Goal: Task Accomplishment & Management: Complete application form

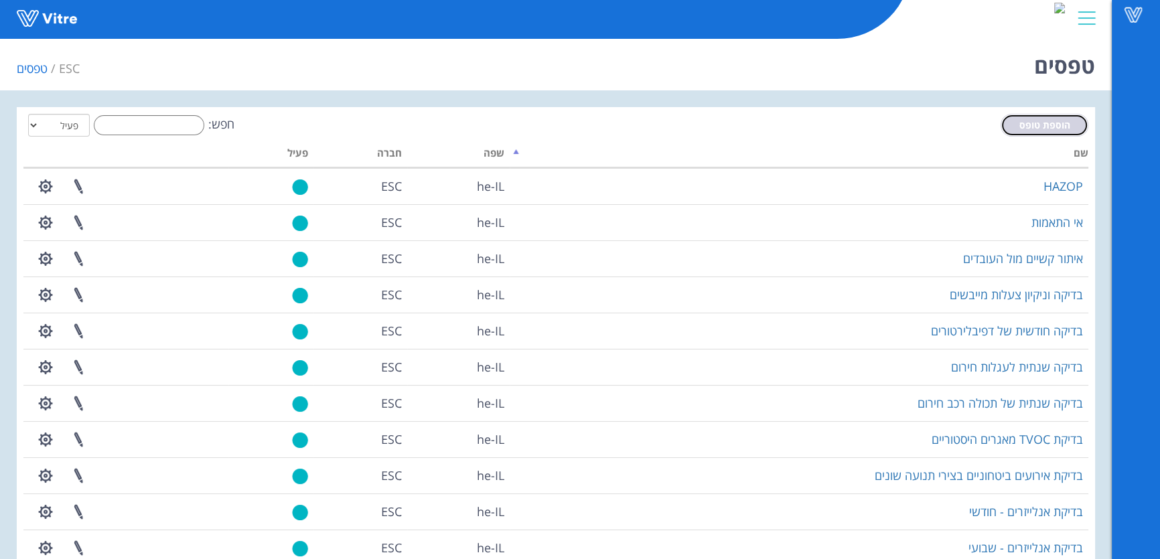
click at [1028, 127] on span "הוספת טופס" at bounding box center [1044, 125] width 51 height 13
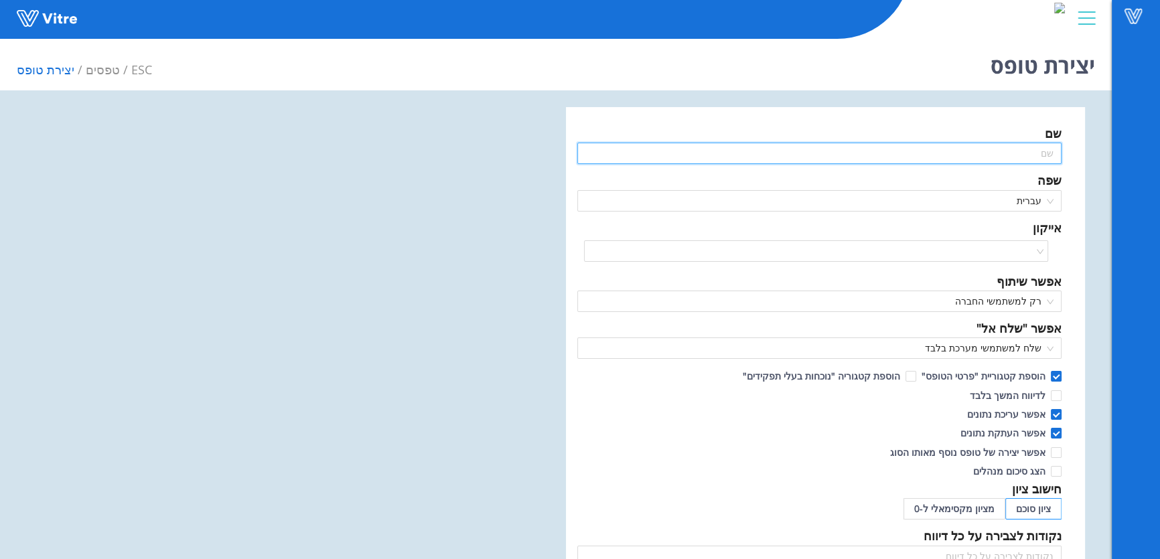
click at [955, 151] on input "text" at bounding box center [819, 153] width 484 height 21
drag, startPoint x: 920, startPoint y: 157, endPoint x: 1159, endPoint y: 167, distance: 238.6
click at [1159, 167] on div "Vitre יצירת טופס ESC טפסים יצירת טופס שם בדיקת כדורי ציפה במאצרה ניידת שפה עברי…" at bounding box center [580, 506] width 1160 height 947
type input "בדיקת כדורי ציפה במאצרה ניידת"
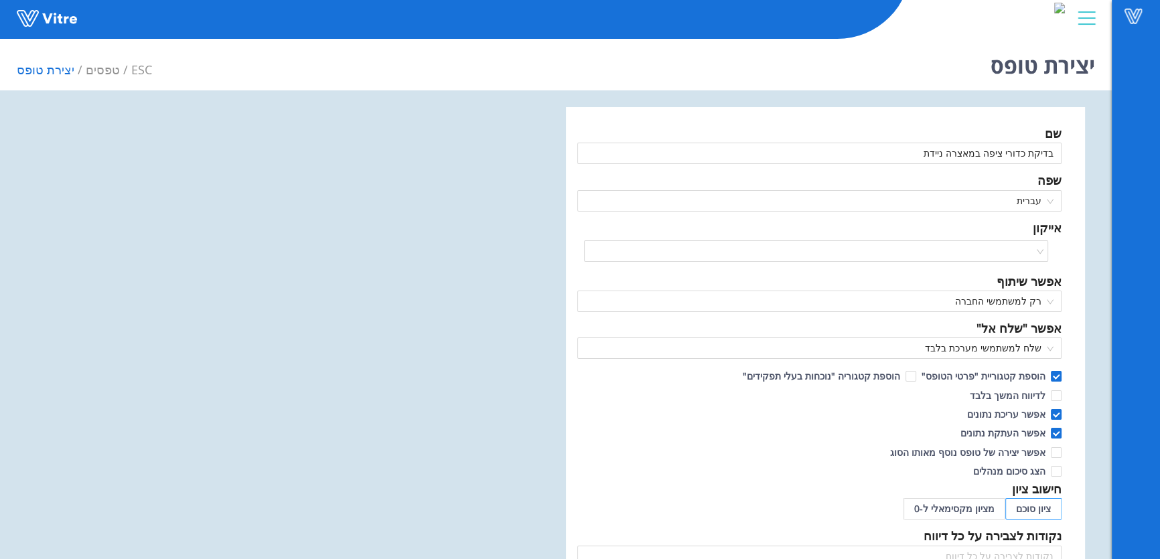
click at [857, 113] on div "שם בדיקת כדורי ציפה במאצרה ניידת שפה עברית אייקון אפשר שיתוף רק למשתמשי החברה א…" at bounding box center [825, 543] width 519 height 873
click at [1015, 257] on input "search" at bounding box center [811, 251] width 439 height 20
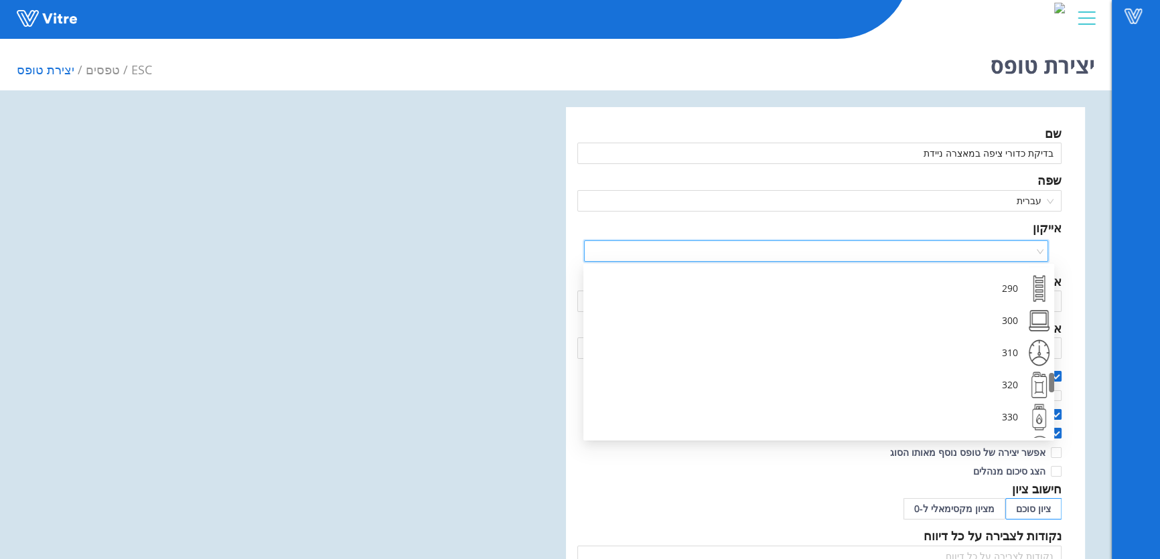
scroll to position [918, 0]
drag, startPoint x: 1052, startPoint y: 329, endPoint x: 1047, endPoint y: 382, distance: 53.2
click at [1047, 382] on div "280 290 300 310 320 330 340" at bounding box center [818, 352] width 471 height 171
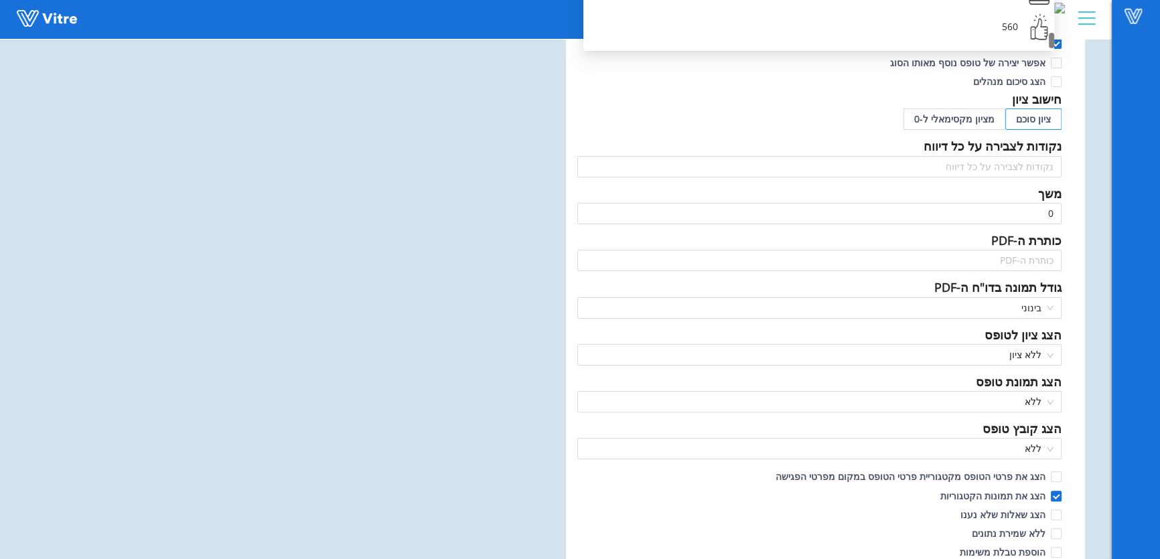
scroll to position [421, 0]
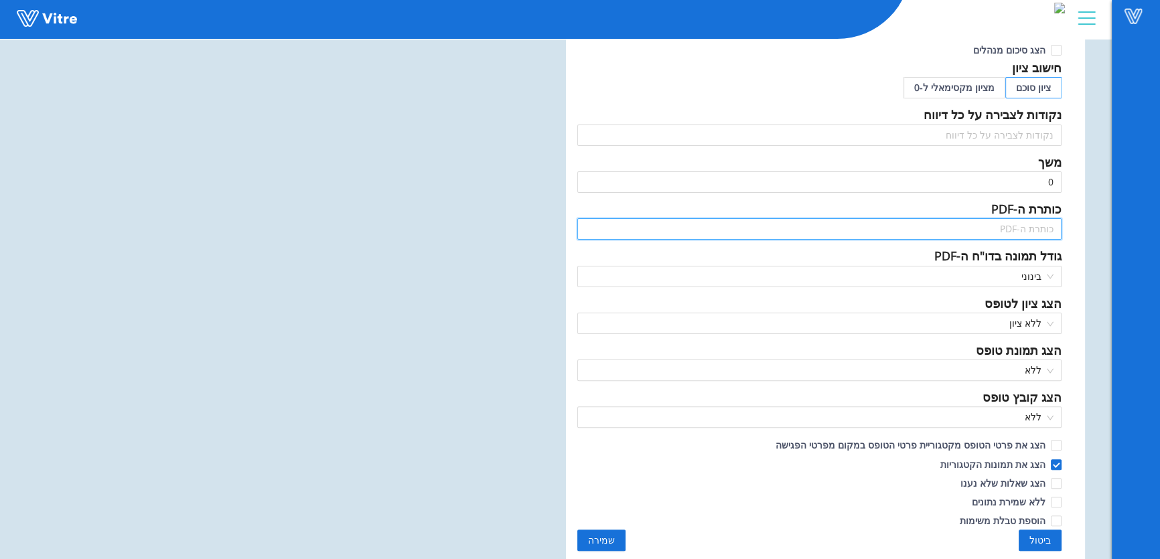
click at [1045, 227] on input "text" at bounding box center [819, 228] width 484 height 21
paste input "בדיקת כדורי ציפה במאצרה ניידת"
type input "בדיקת כדורי ציפה במאצרה ניידת"
click at [609, 541] on span "שמירה" at bounding box center [601, 540] width 27 height 15
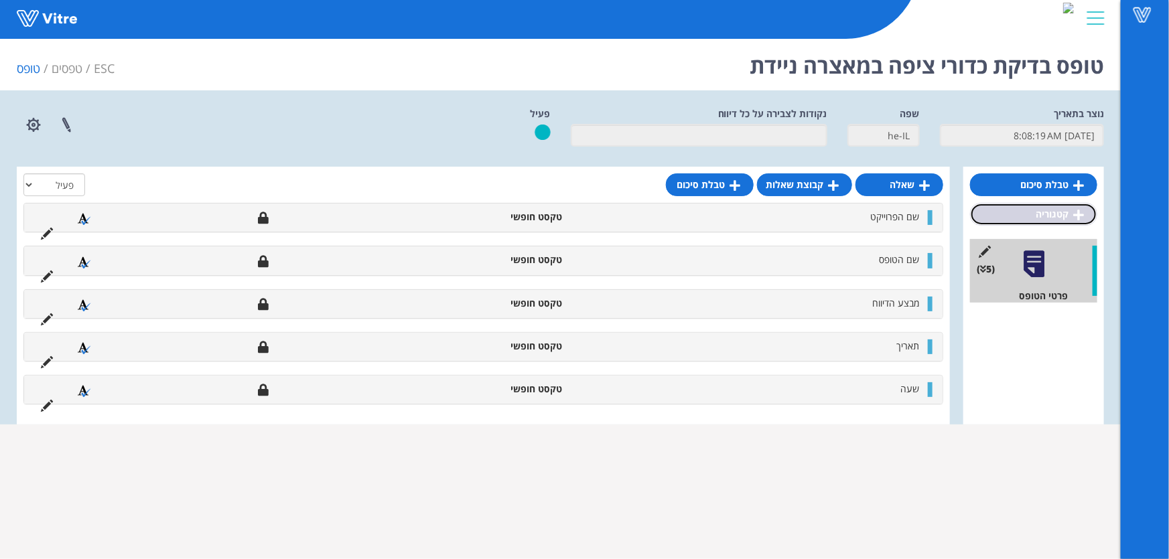
click at [1037, 212] on link "קטגוריה" at bounding box center [1033, 214] width 127 height 23
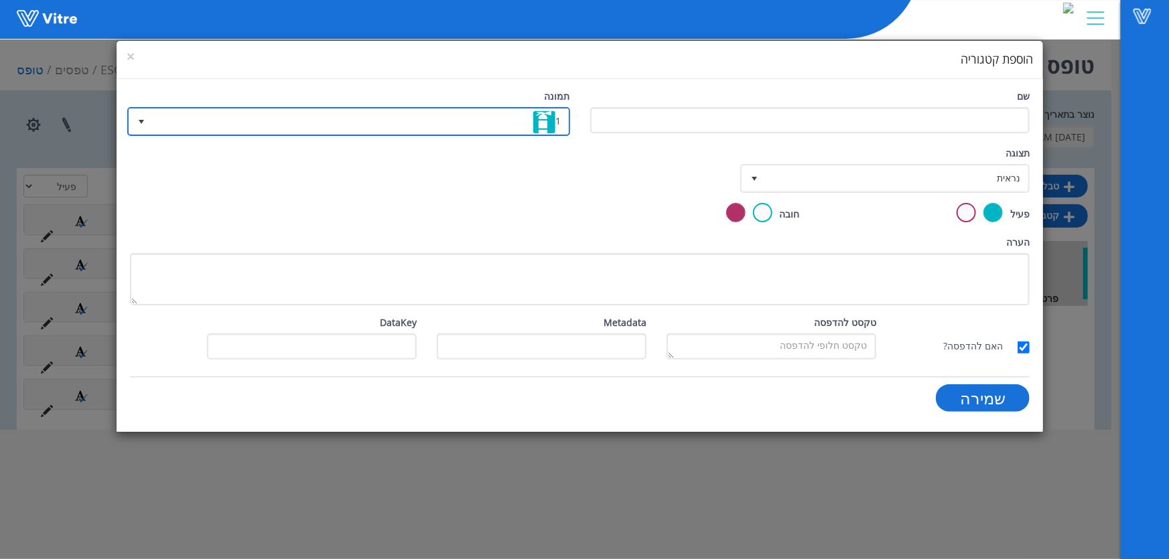
click at [369, 109] on span "1" at bounding box center [360, 121] width 415 height 24
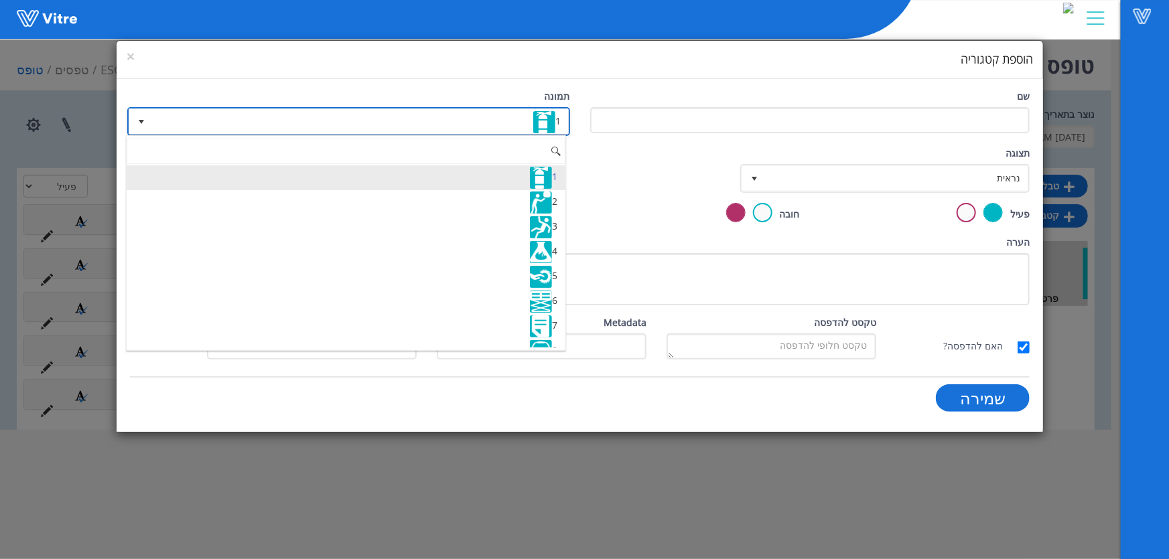
click at [369, 112] on span "1" at bounding box center [360, 121] width 415 height 24
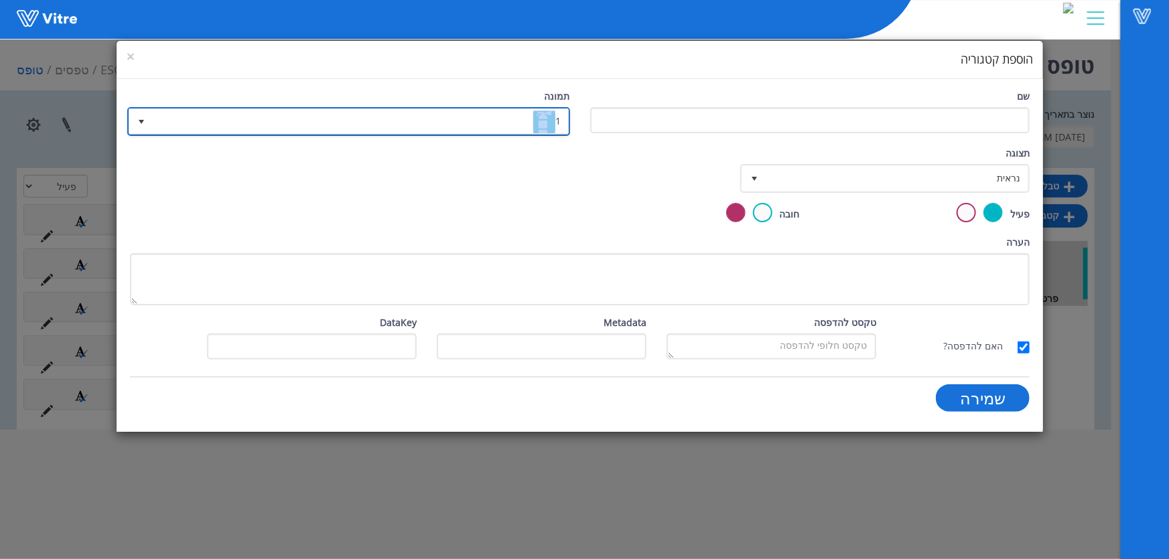
click at [369, 112] on span "1" at bounding box center [360, 121] width 415 height 24
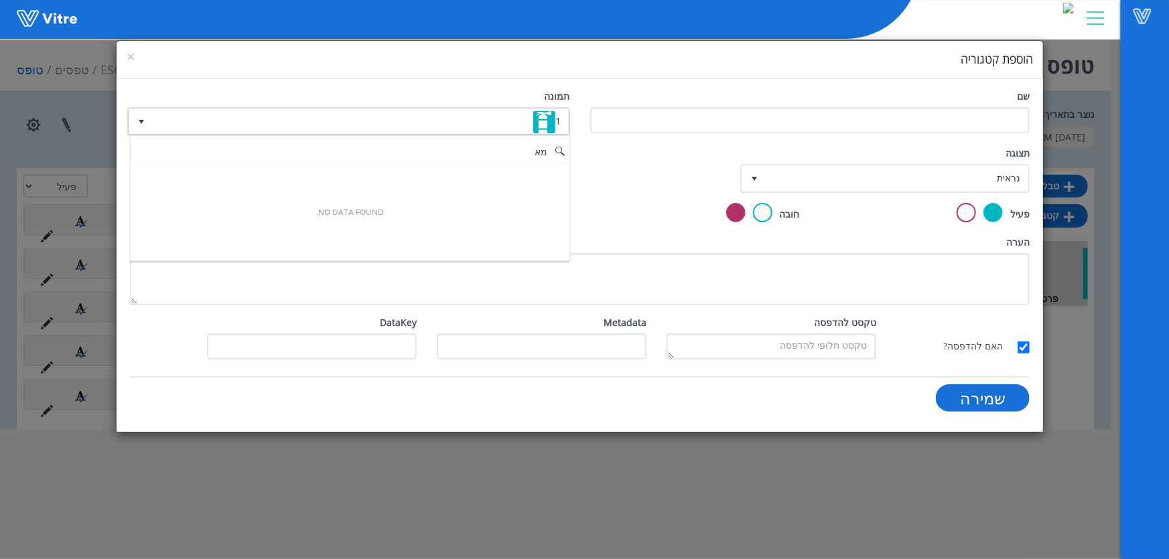
type input "מ"
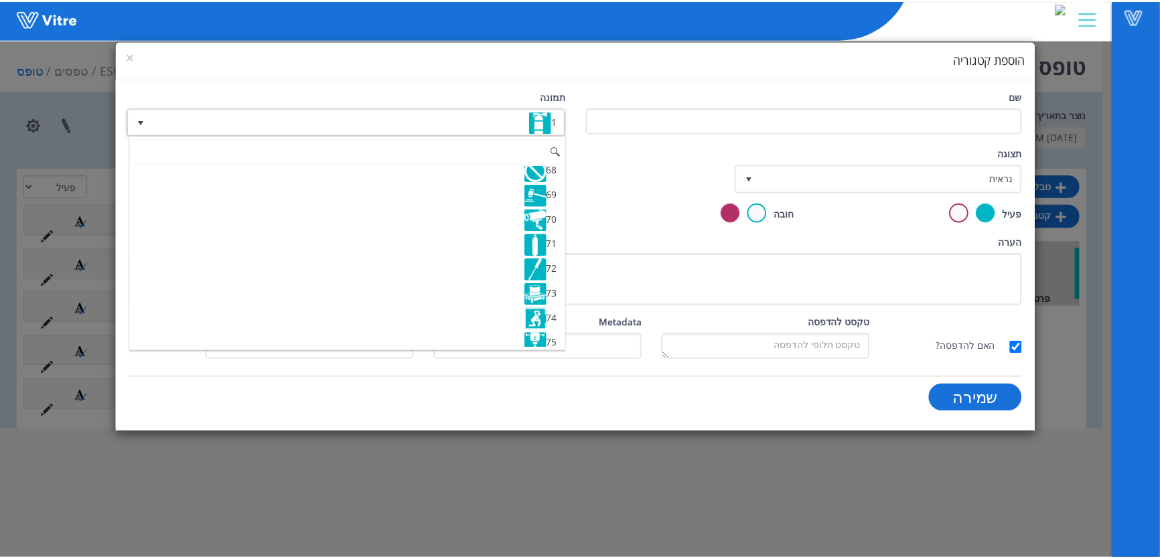
scroll to position [1721, 0]
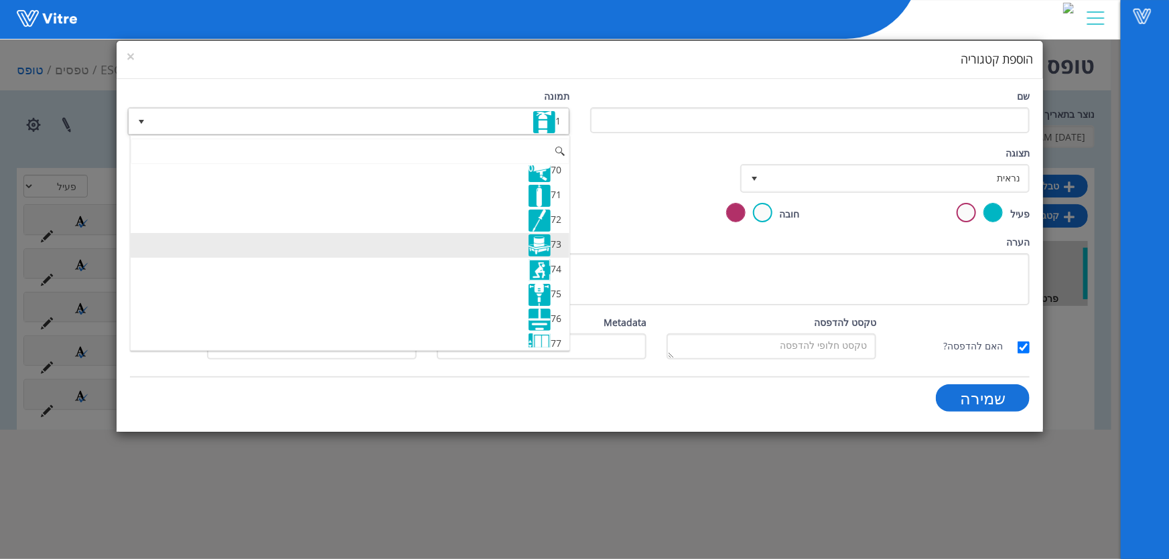
click at [529, 241] on img at bounding box center [539, 245] width 22 height 22
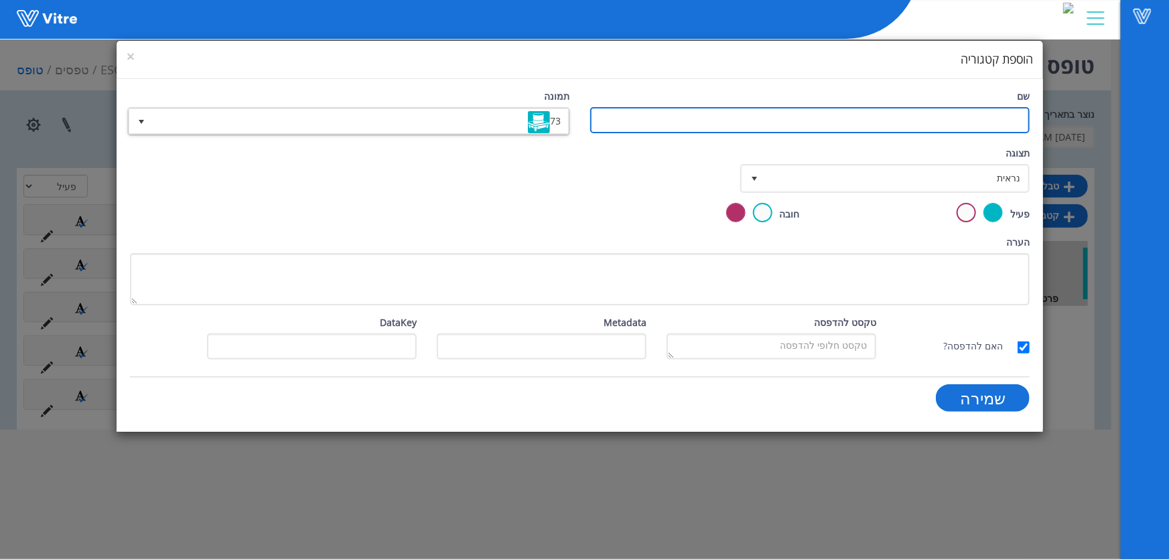
click at [861, 123] on input "שם" at bounding box center [809, 120] width 439 height 26
type input "מאצרות תיוניל כלוריד"
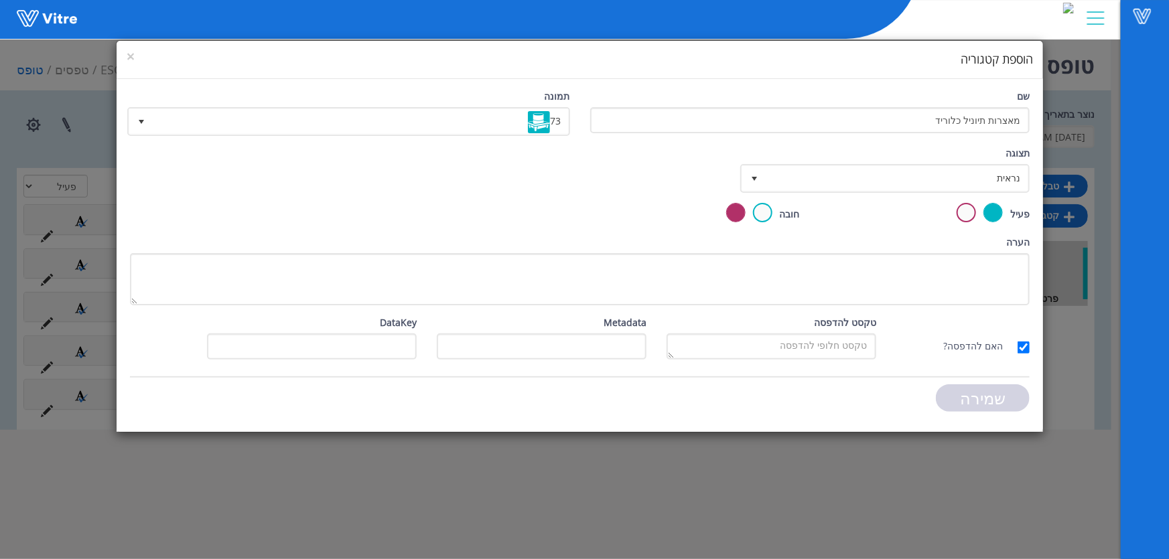
click at [962, 385] on input "שמירה" at bounding box center [983, 397] width 94 height 27
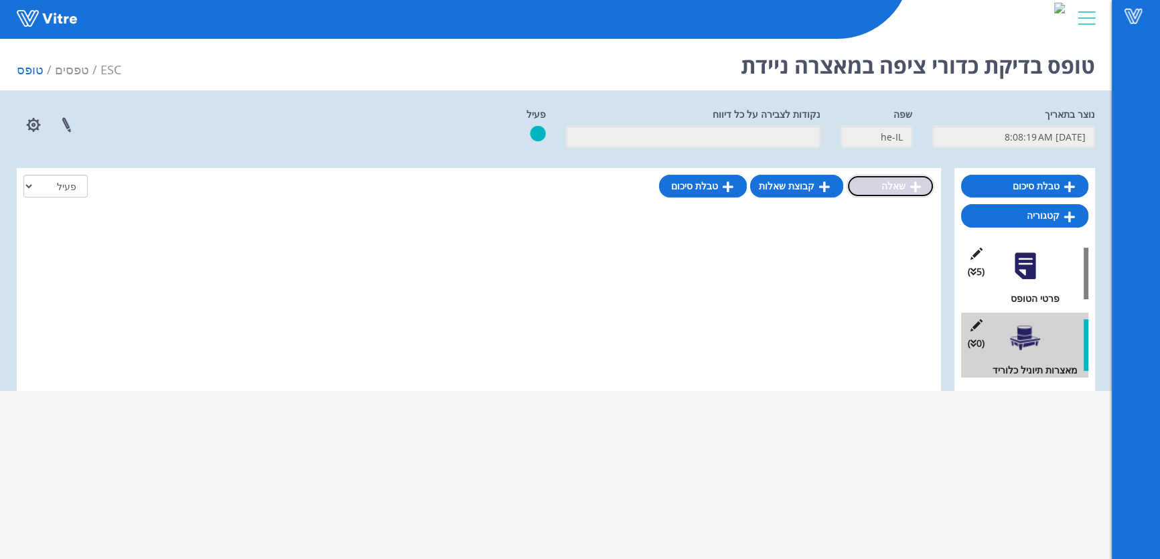
click at [869, 189] on link "שאלה" at bounding box center [891, 186] width 88 height 23
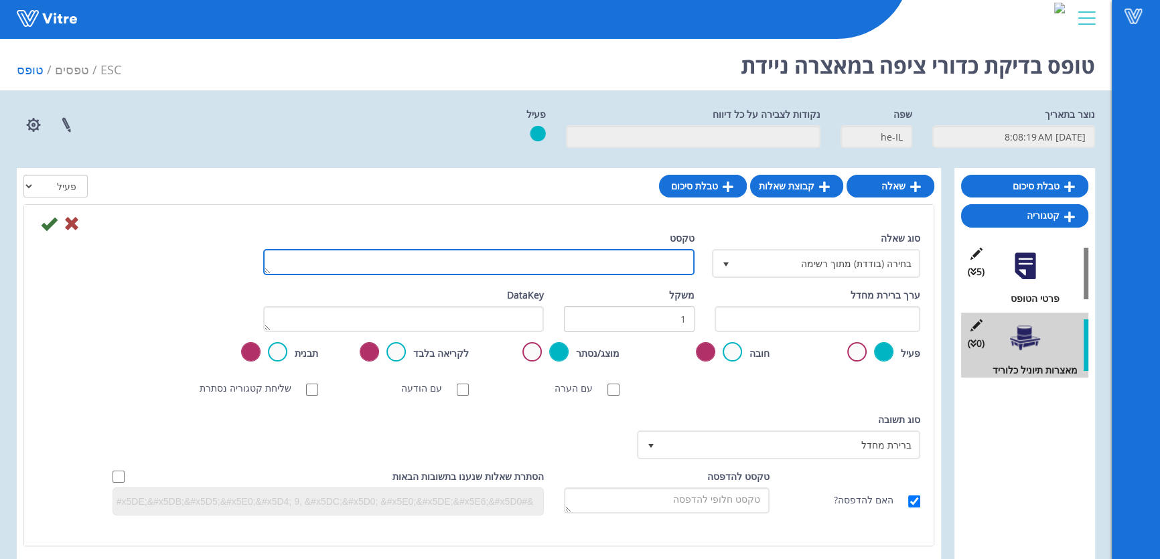
click at [646, 261] on textarea "טקסט" at bounding box center [478, 262] width 431 height 26
type textarea "האם ישנם כדורי ציפה במאצרות ייעודיות"
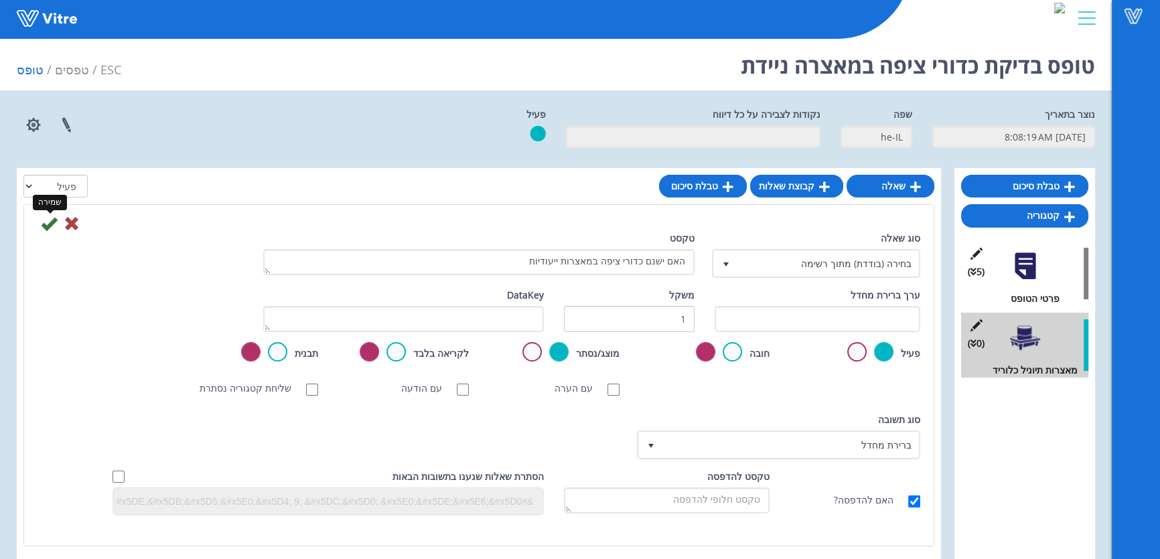
click at [48, 226] on icon at bounding box center [49, 224] width 16 height 16
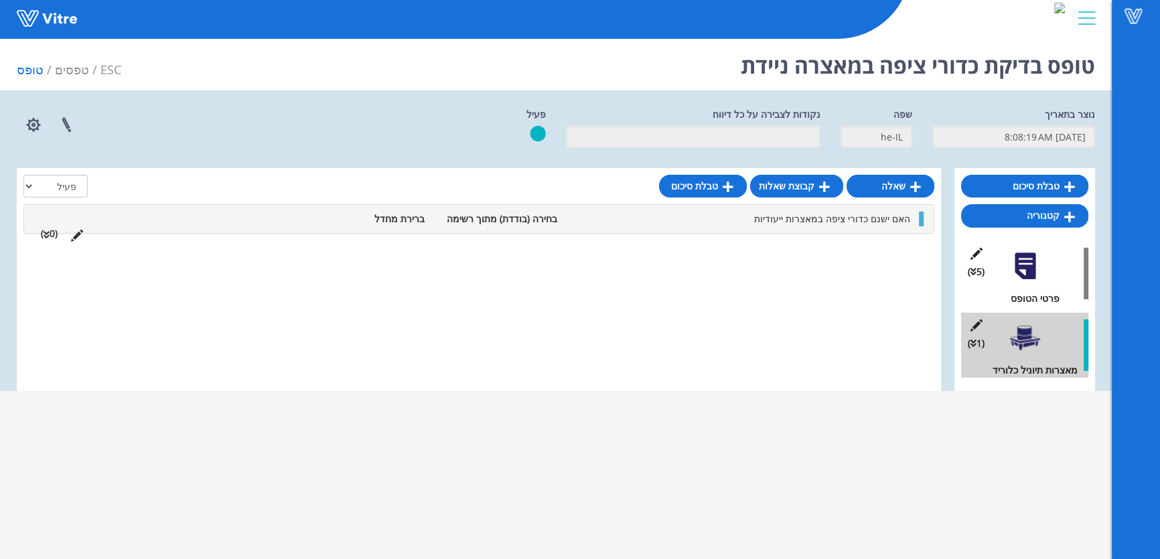
click at [878, 222] on span "האם ישנם כדורי ציפה במאצרות ייעודיות" at bounding box center [832, 218] width 156 height 13
click at [879, 256] on link "תשובה" at bounding box center [873, 251] width 88 height 23
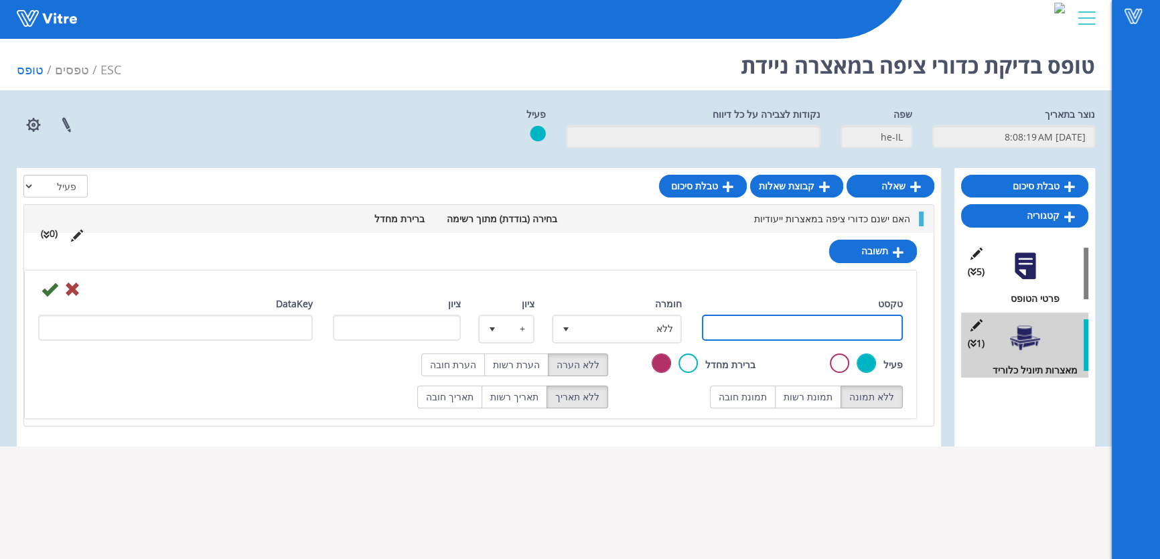
click at [838, 327] on input "טקסט" at bounding box center [802, 328] width 201 height 26
type input "כן"
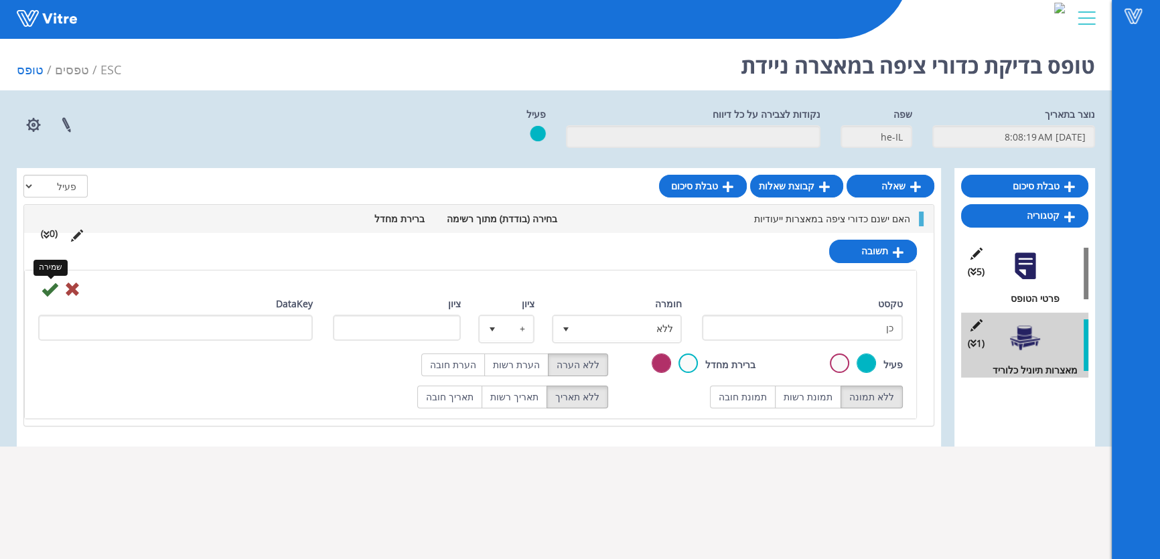
click at [42, 290] on icon at bounding box center [50, 289] width 16 height 16
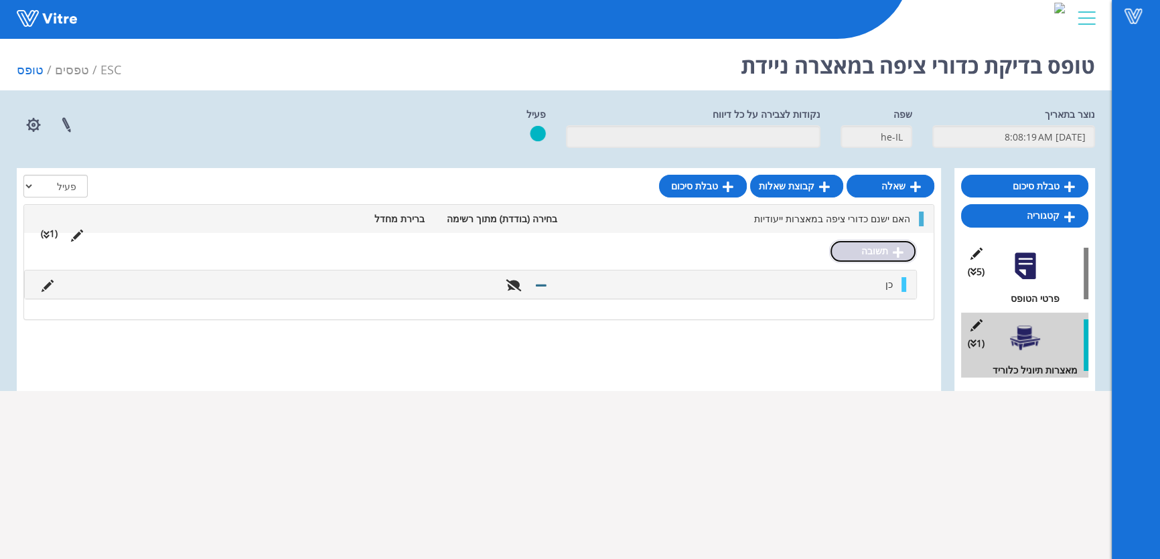
click at [871, 257] on link "תשובה" at bounding box center [873, 251] width 88 height 23
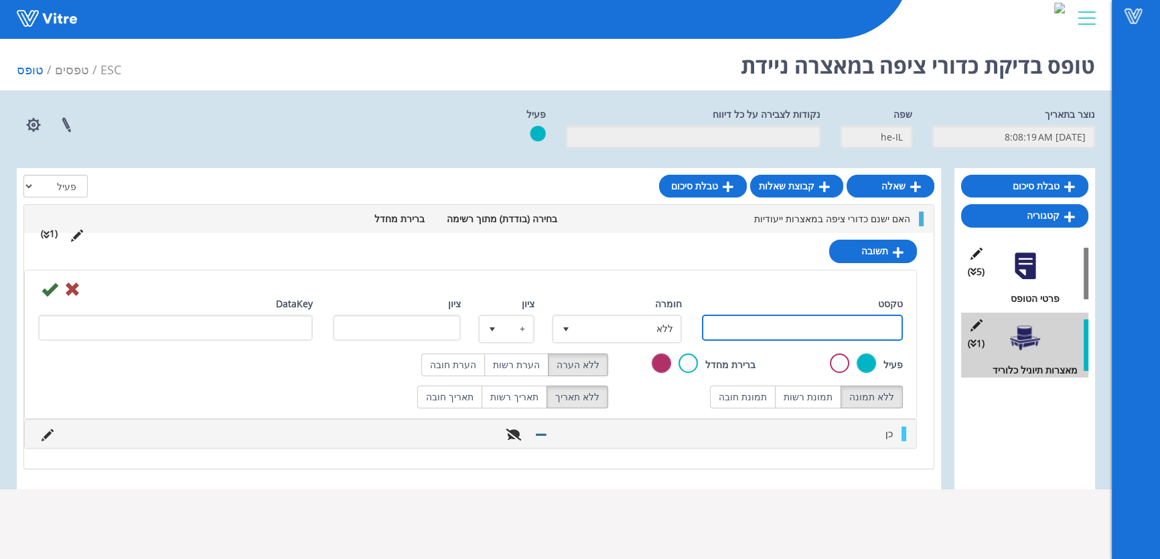
click at [861, 321] on input "טקסט" at bounding box center [802, 328] width 201 height 26
type input "לא"
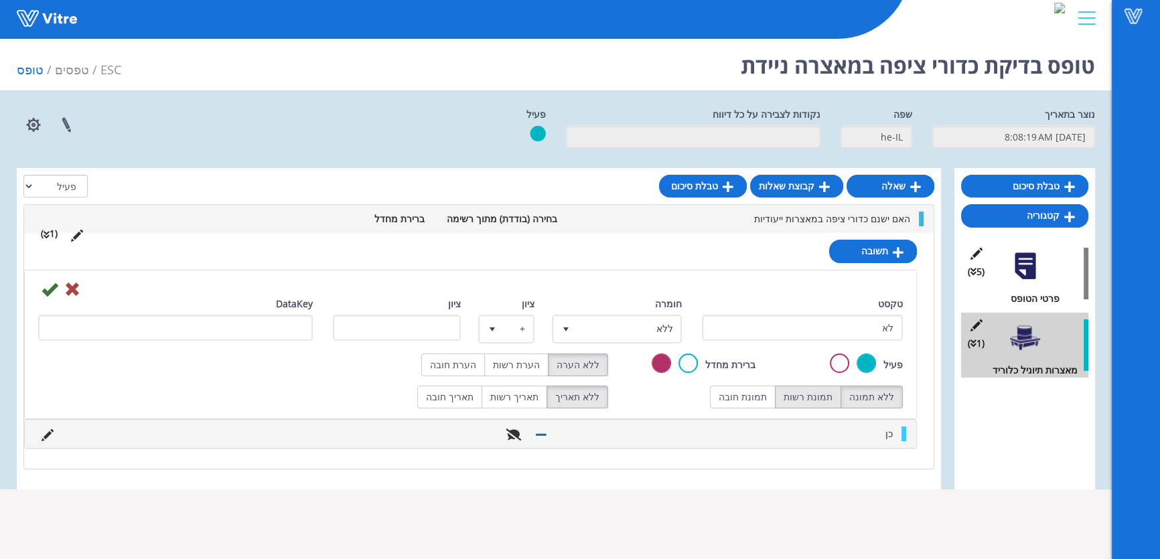
click at [804, 397] on label "תמונת רשות" at bounding box center [808, 397] width 66 height 23
radio input "true"
click at [469, 364] on label "הערת חובה" at bounding box center [453, 365] width 64 height 23
radio input "true"
click at [48, 291] on icon at bounding box center [50, 289] width 16 height 16
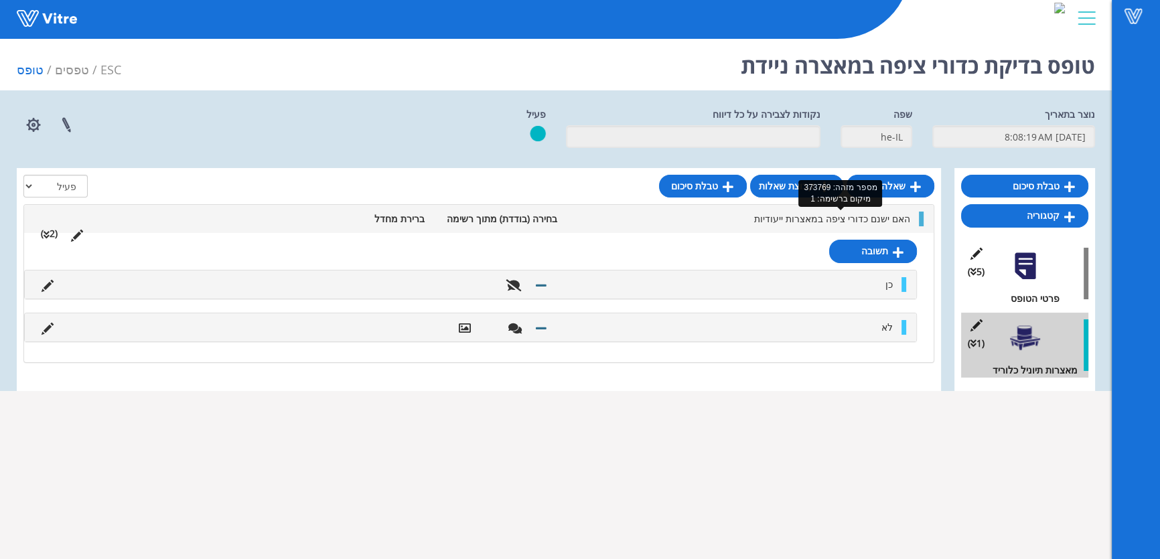
click at [772, 217] on span "האם ישנם כדורי ציפה במאצרות ייעודיות" at bounding box center [832, 218] width 156 height 13
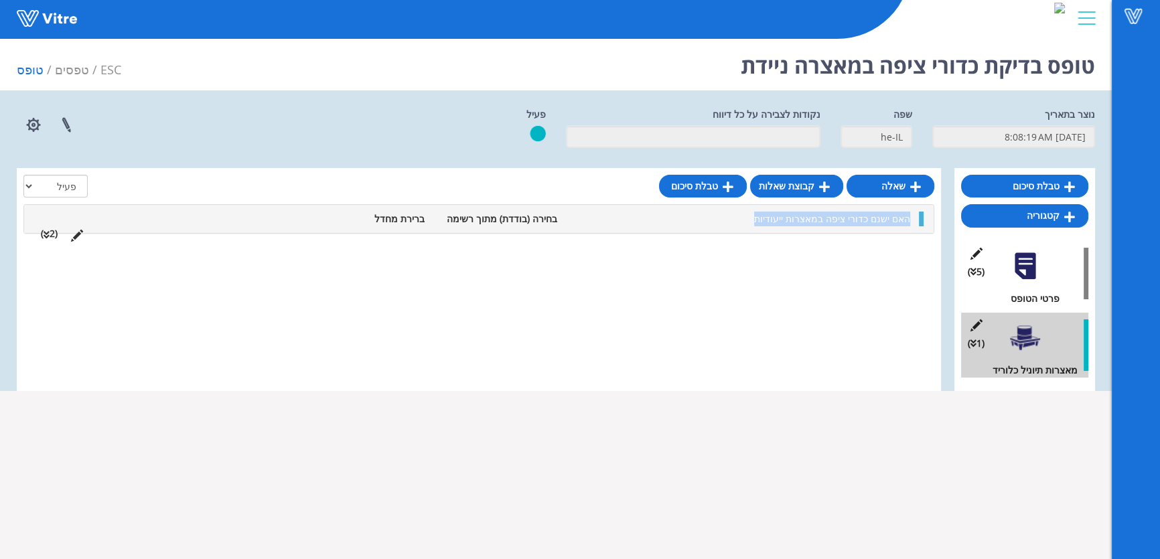
drag, startPoint x: 913, startPoint y: 215, endPoint x: 716, endPoint y: 226, distance: 197.2
click at [718, 219] on li "האם ישנם כדורי ציפה במאצרות ייעודיות" at bounding box center [740, 219] width 353 height 15
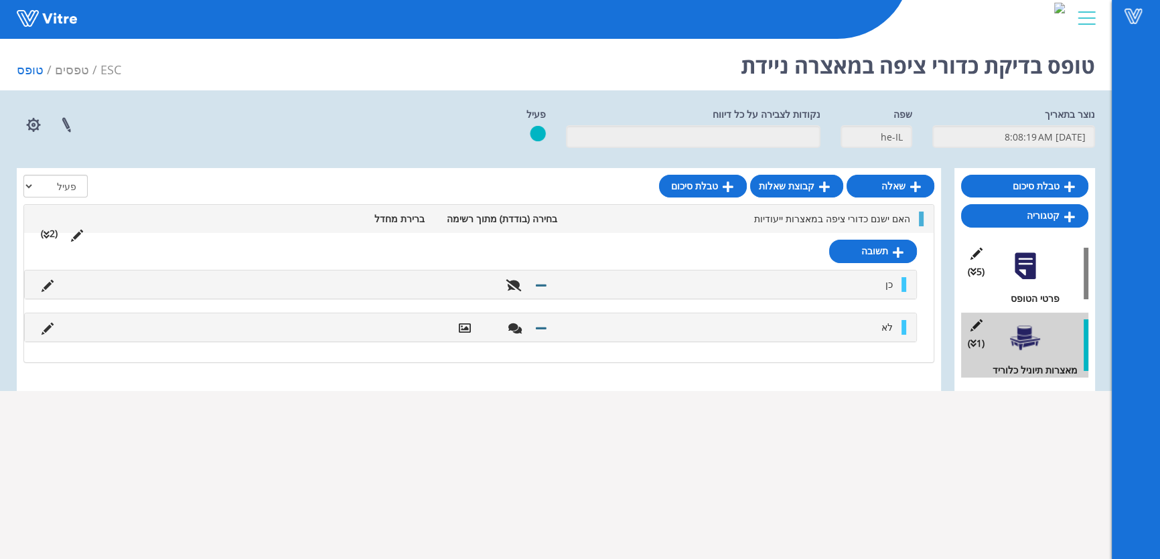
click at [559, 184] on div at bounding box center [478, 189] width 911 height 29
click at [729, 222] on li "האם ישנם כדורי ציפה במאצרות ייעודיות" at bounding box center [740, 219] width 353 height 15
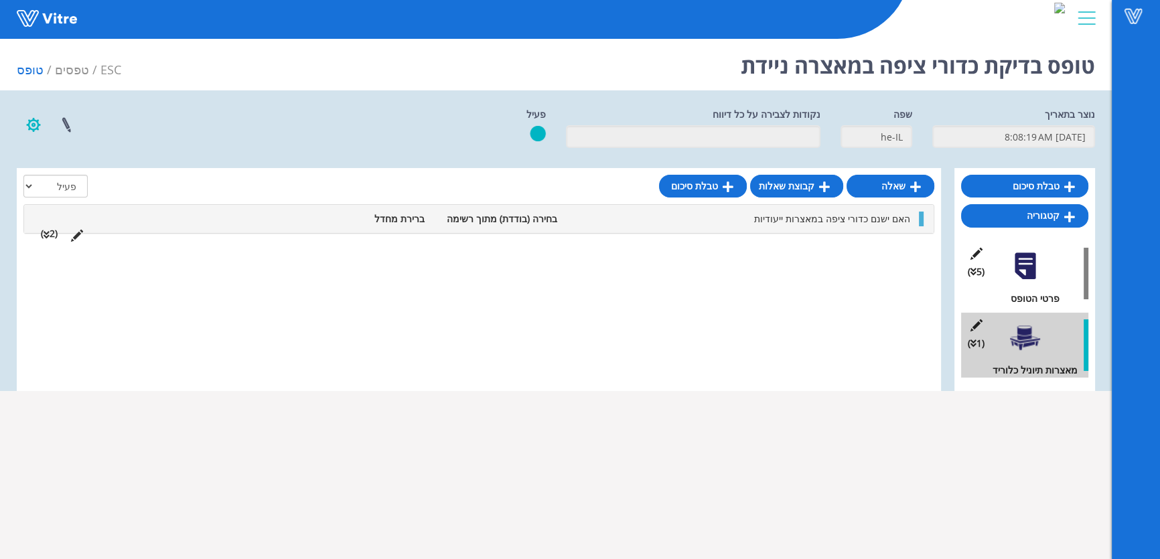
click at [29, 129] on button "button" at bounding box center [33, 124] width 33 height 35
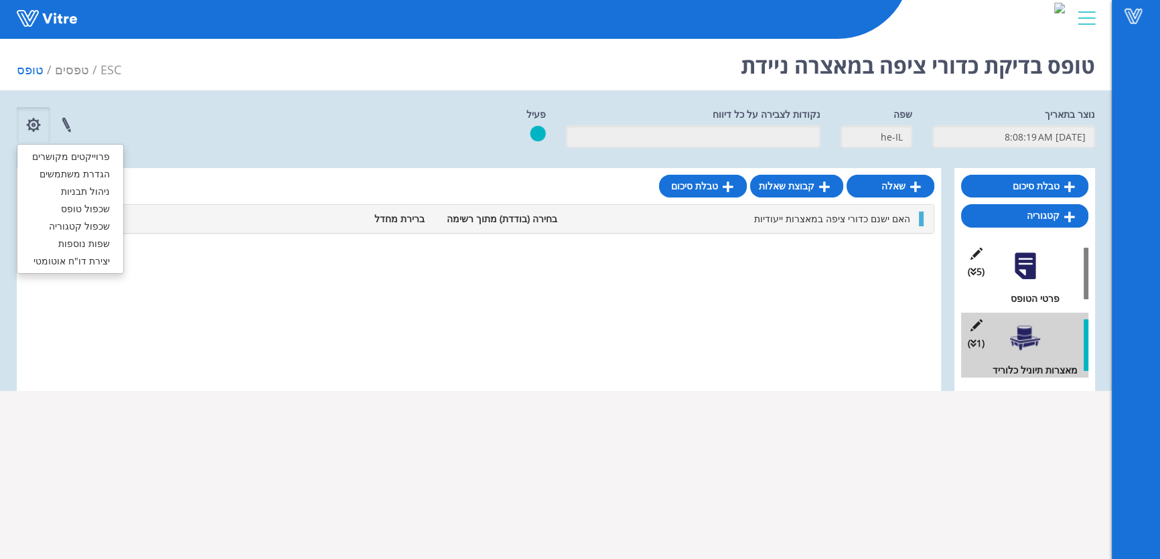
click at [321, 259] on div "שאלה קבוצת שאלות טבלת סיכום הכל פעיל לא פעיל האם ישנם כדורי ציפה במאצרות ייעודי…" at bounding box center [479, 279] width 924 height 223
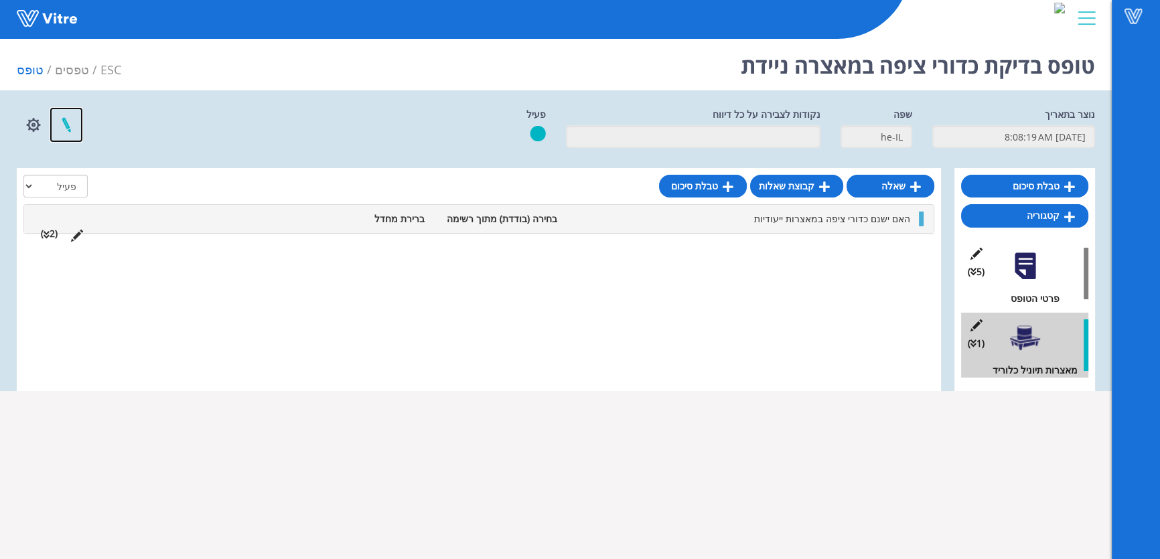
click at [68, 126] on link at bounding box center [66, 124] width 33 height 35
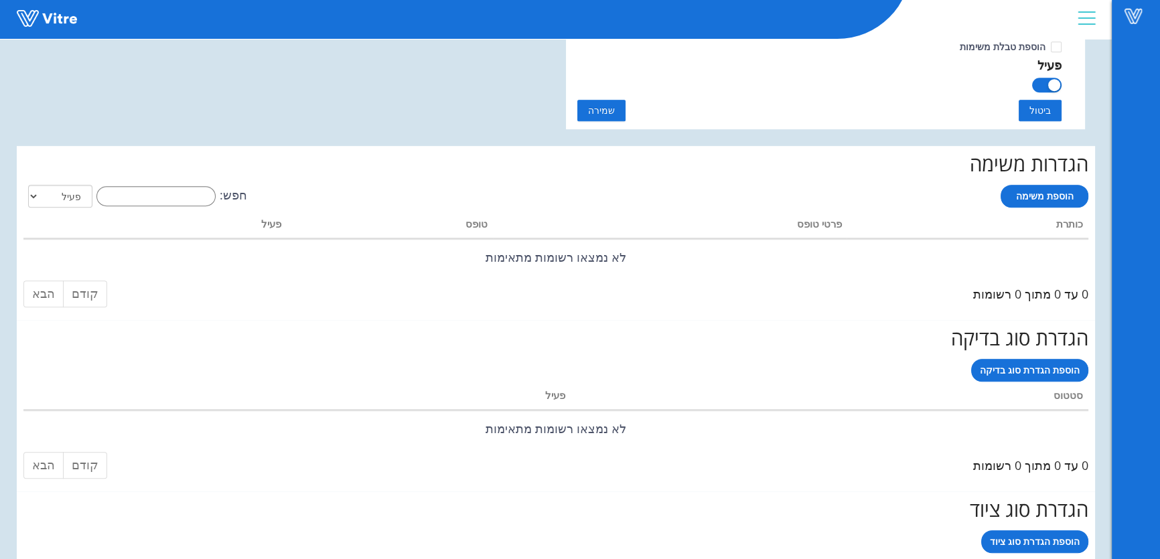
scroll to position [1026, 0]
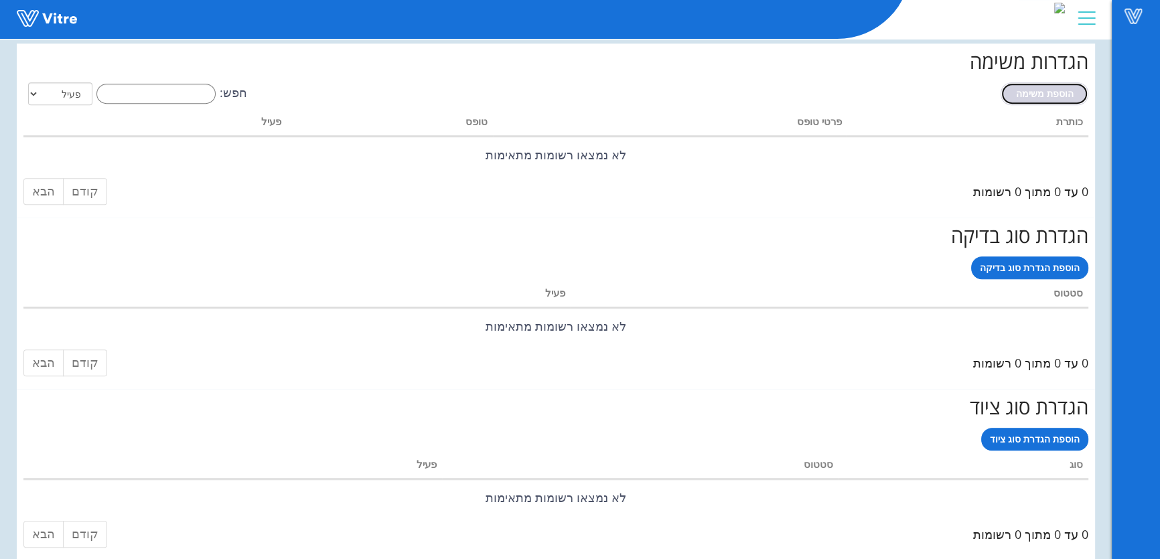
click at [1041, 96] on span "הוספת משימה" at bounding box center [1045, 93] width 58 height 13
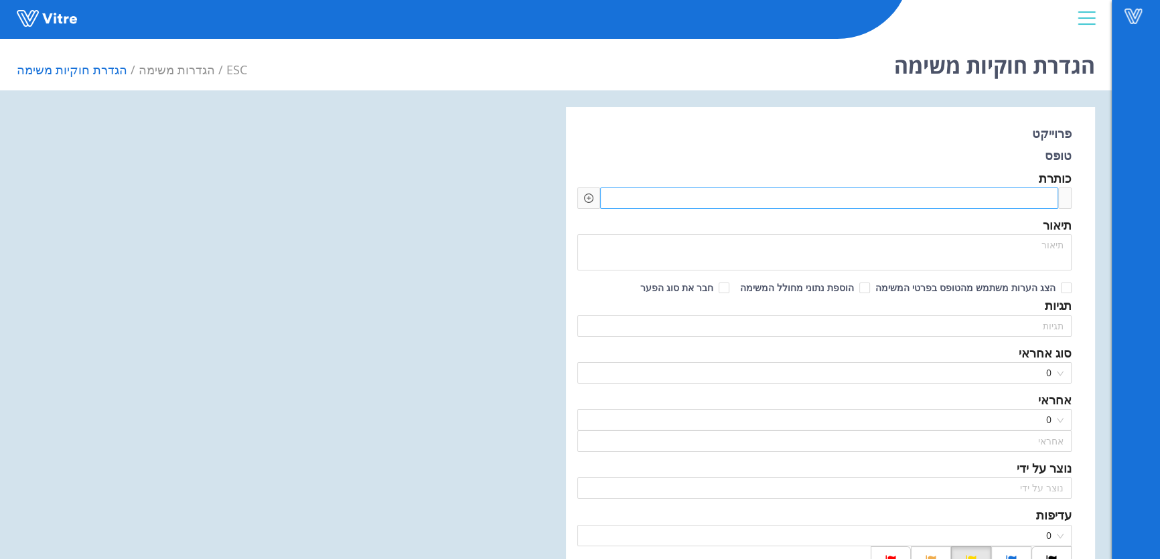
type input "[PERSON_NAME]"
type input "336"
click at [889, 202] on div at bounding box center [829, 198] width 458 height 21
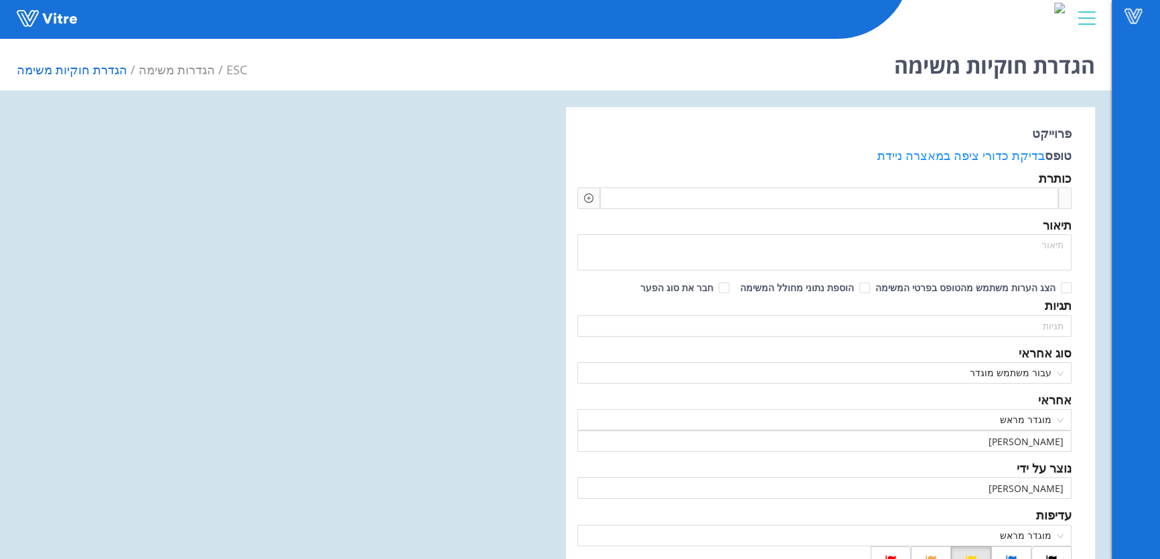
click at [588, 197] on icon "plus-circle" at bounding box center [589, 198] width 4 height 4
click at [919, 196] on div at bounding box center [829, 198] width 458 height 21
click at [976, 194] on span "נמצא ליקוי" at bounding box center [1003, 198] width 90 height 15
click at [593, 196] on icon "plus-circle" at bounding box center [588, 198] width 9 height 9
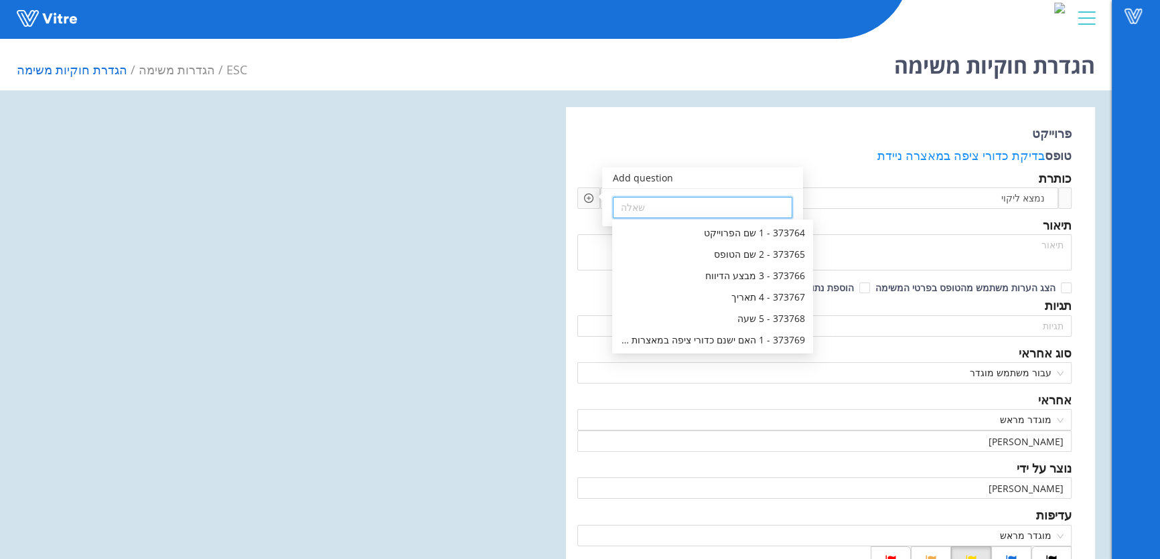
click at [662, 206] on input "search" at bounding box center [702, 208] width 163 height 20
click at [739, 254] on div "373765 - 2 שם הטופס" at bounding box center [712, 254] width 185 height 15
type input "373765 - 2 שם הטופס"
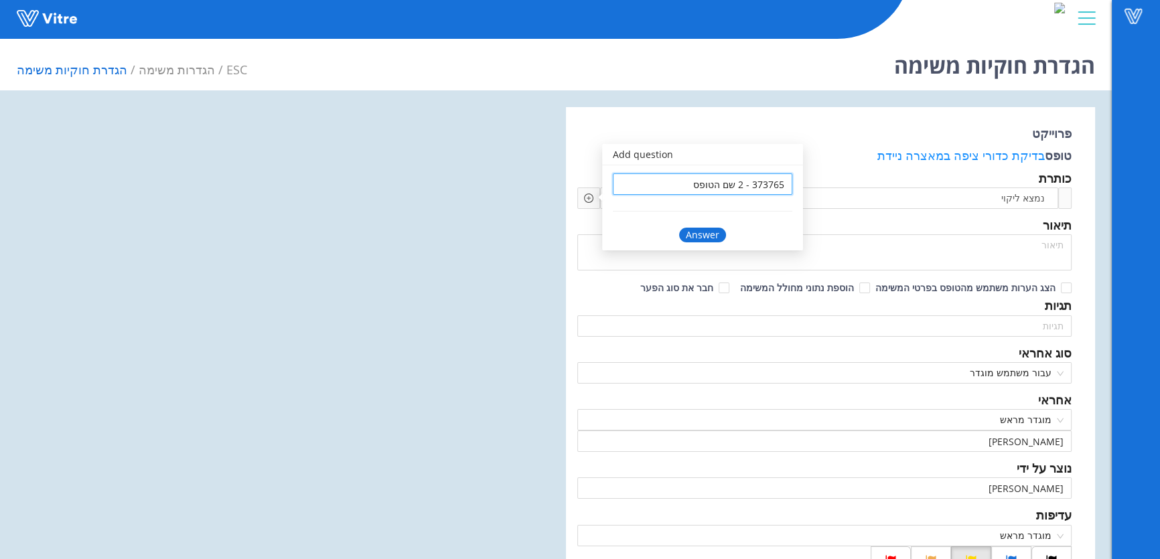
click at [716, 235] on div "Answer" at bounding box center [702, 235] width 47 height 15
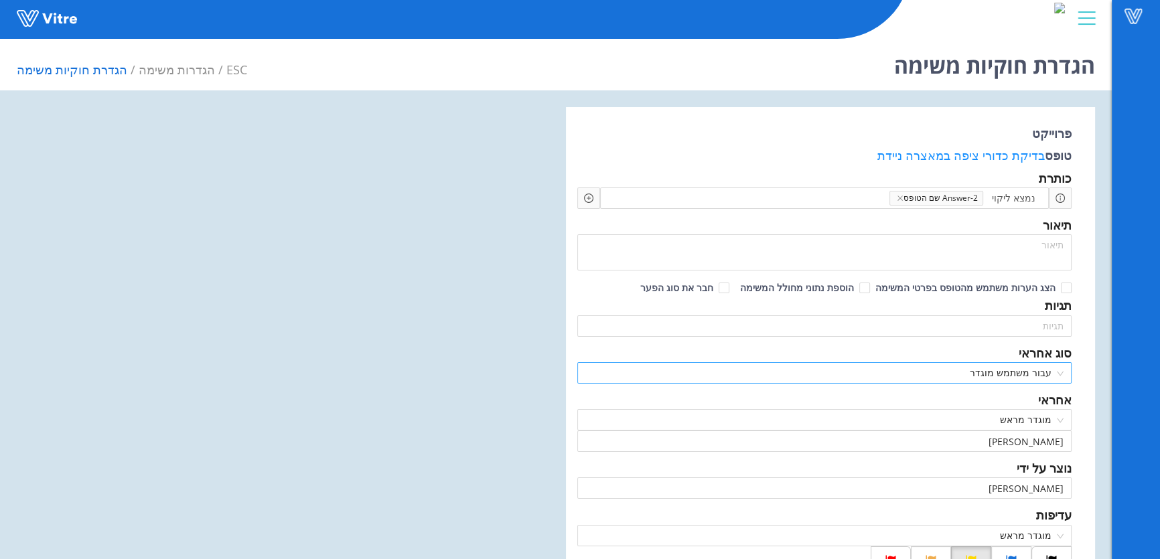
click at [1012, 370] on span "עבור משתמש מוגדר" at bounding box center [824, 373] width 478 height 20
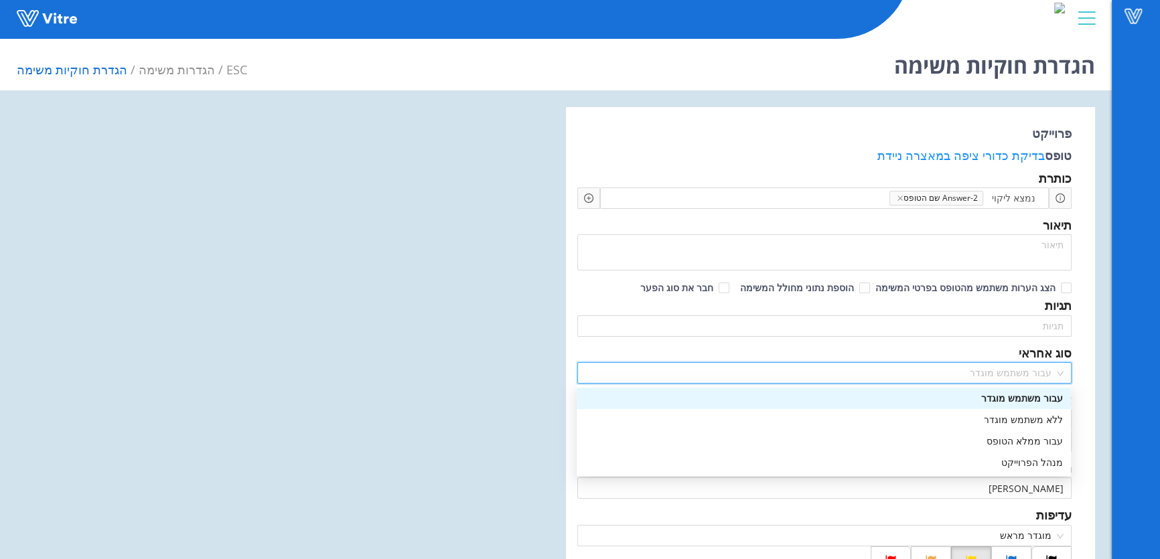
click at [1031, 398] on div "עבור משתמש מוגדר" at bounding box center [824, 398] width 478 height 15
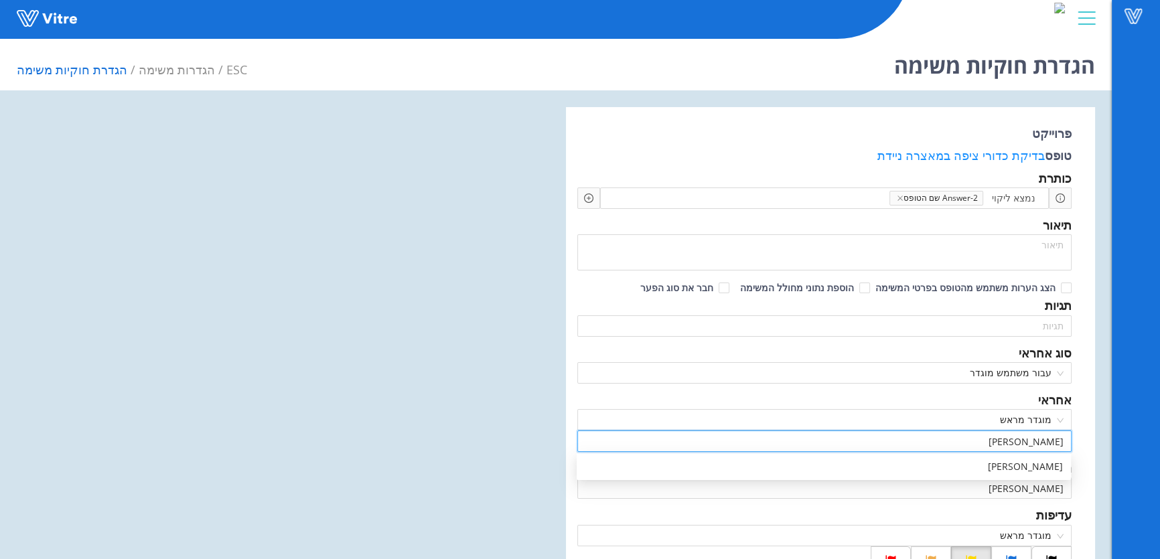
drag, startPoint x: 1018, startPoint y: 441, endPoint x: 1112, endPoint y: 449, distance: 94.7
type input "s"
click at [1049, 469] on div "[PERSON_NAME]" at bounding box center [824, 466] width 478 height 15
type input "[PERSON_NAME]"
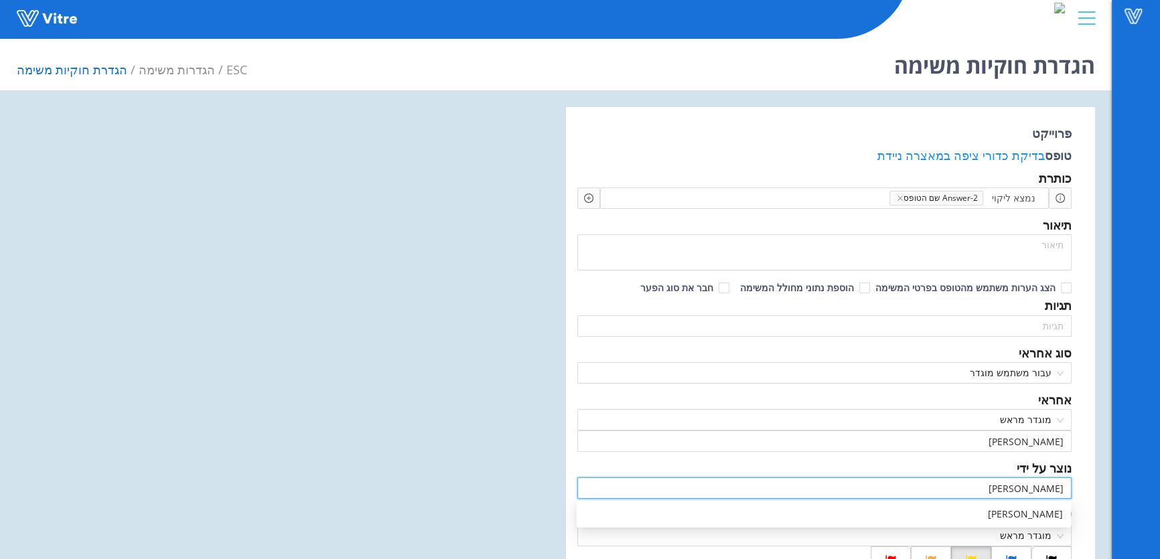
drag, startPoint x: 1105, startPoint y: 494, endPoint x: 1195, endPoint y: 500, distance: 90.0
click at [1160, 500] on html "Vitre הגדרת חוקיות משימה ESC הגדרות משימה הגדרת חוקיות משימה פרוייקט טופס בדיקת…" at bounding box center [580, 279] width 1160 height 559
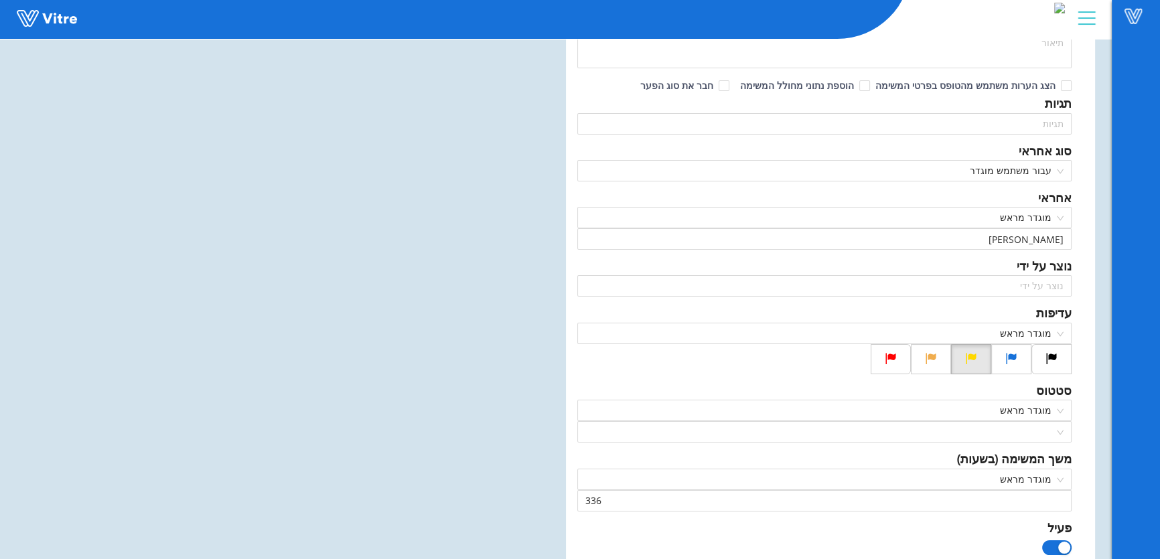
scroll to position [406, 0]
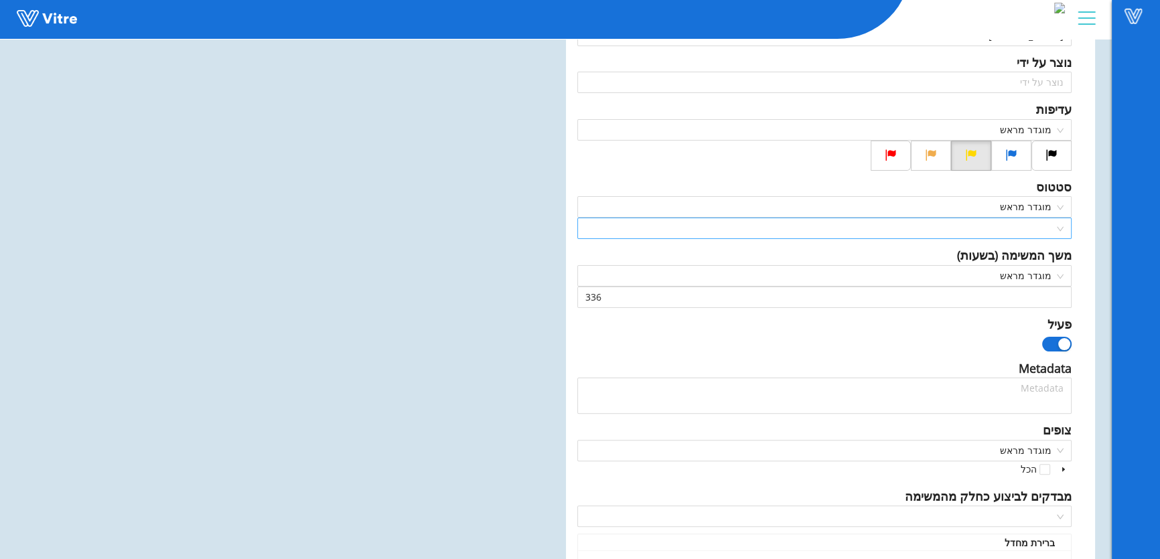
click at [1047, 226] on input "search" at bounding box center [819, 228] width 469 height 20
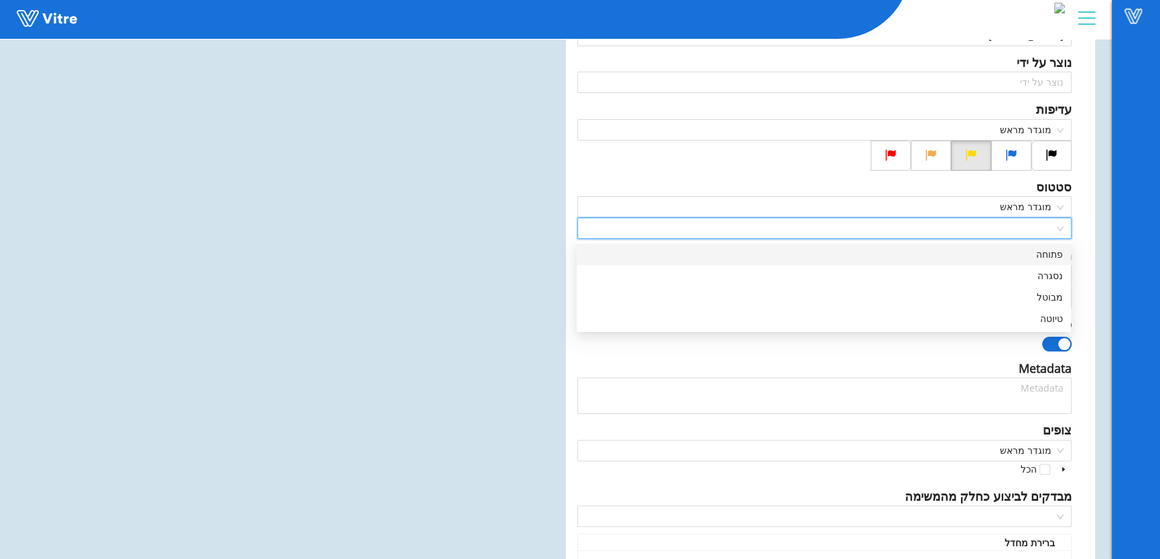
click at [1047, 226] on input "search" at bounding box center [819, 228] width 469 height 20
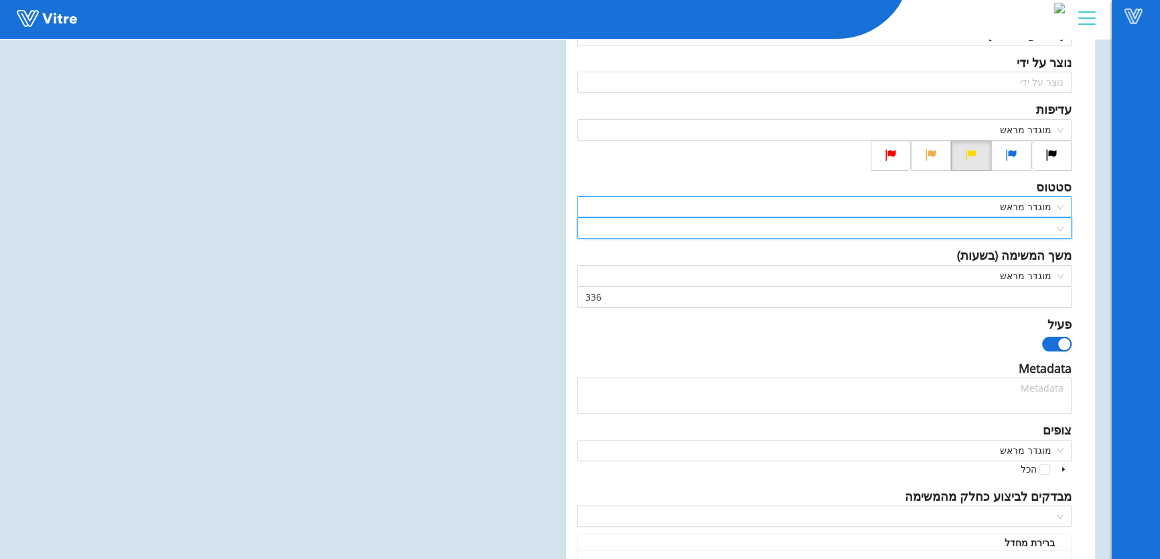
click at [1050, 211] on span "מוגדר מראש" at bounding box center [824, 207] width 478 height 20
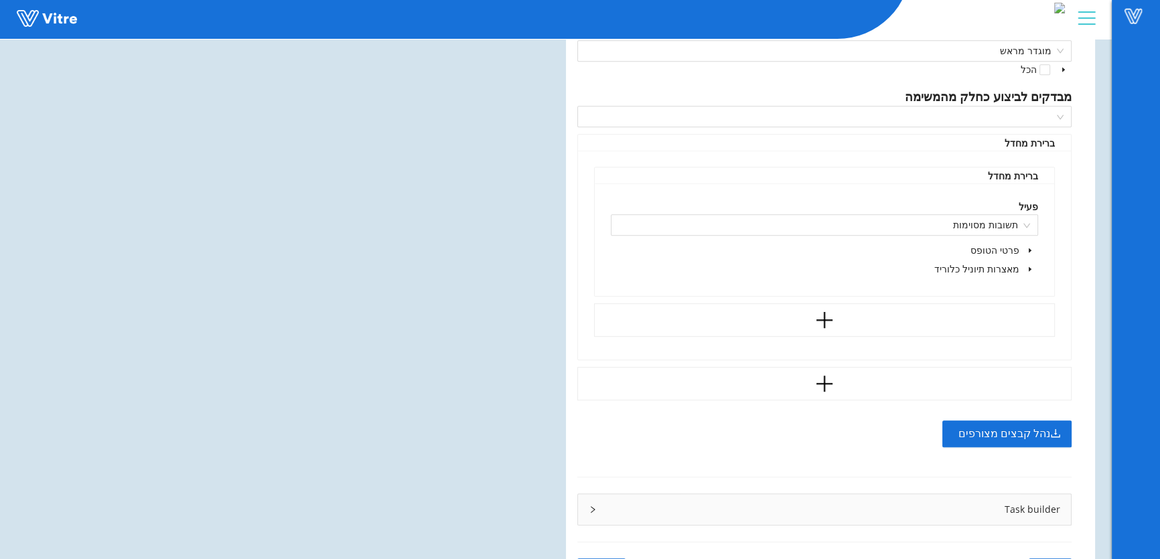
scroll to position [832, 0]
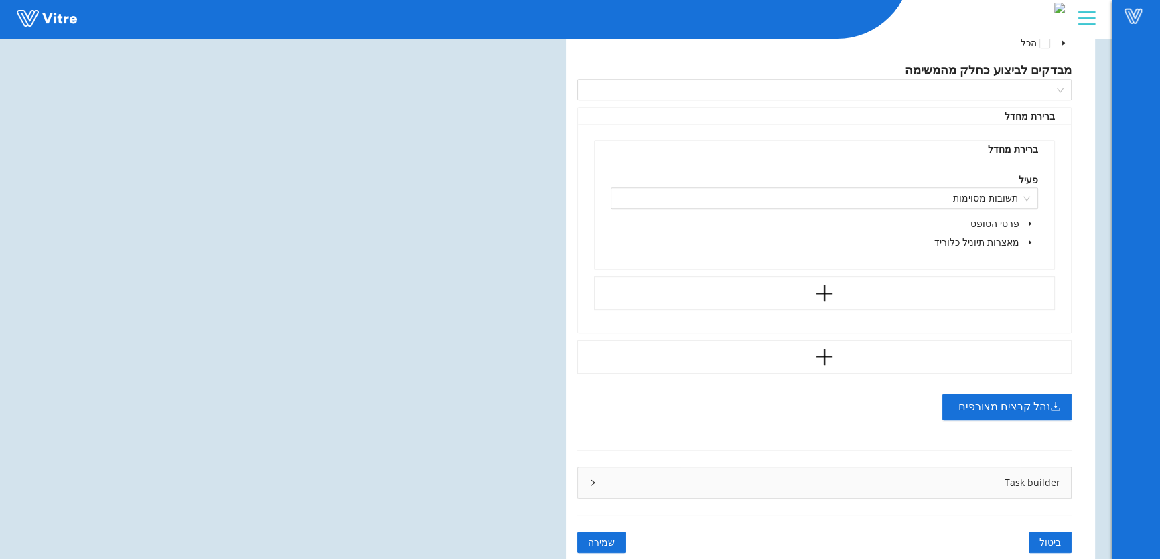
click at [603, 539] on span "שמירה" at bounding box center [601, 542] width 27 height 15
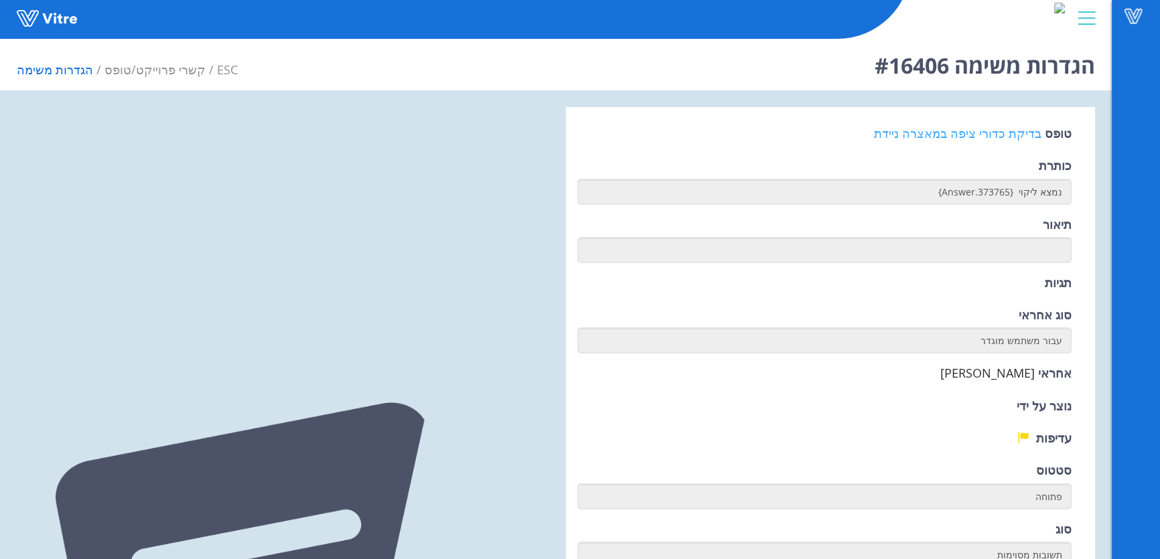
click at [1002, 133] on link "בדיקת כדורי ציפה במאצרה ניידת" at bounding box center [957, 133] width 167 height 16
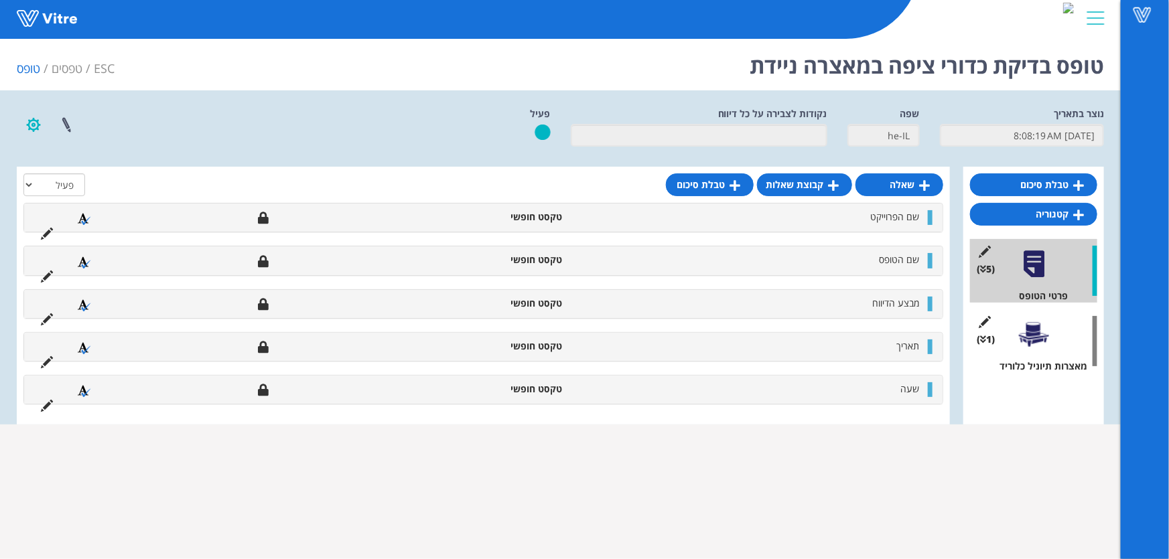
click at [32, 123] on button "button" at bounding box center [33, 124] width 33 height 35
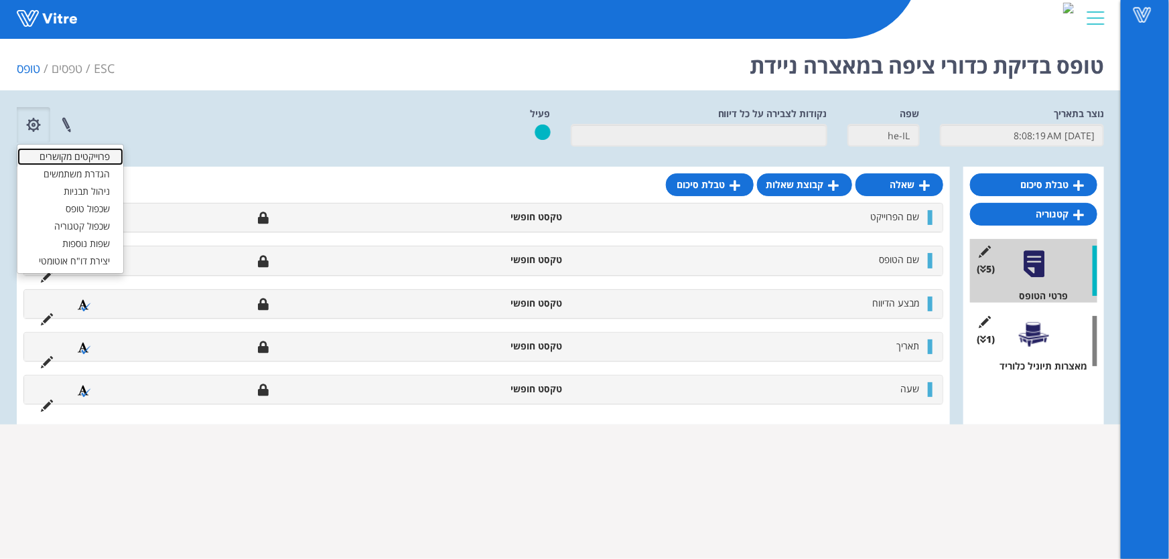
click at [58, 154] on link "פרוייקטים מקושרים" at bounding box center [70, 156] width 106 height 17
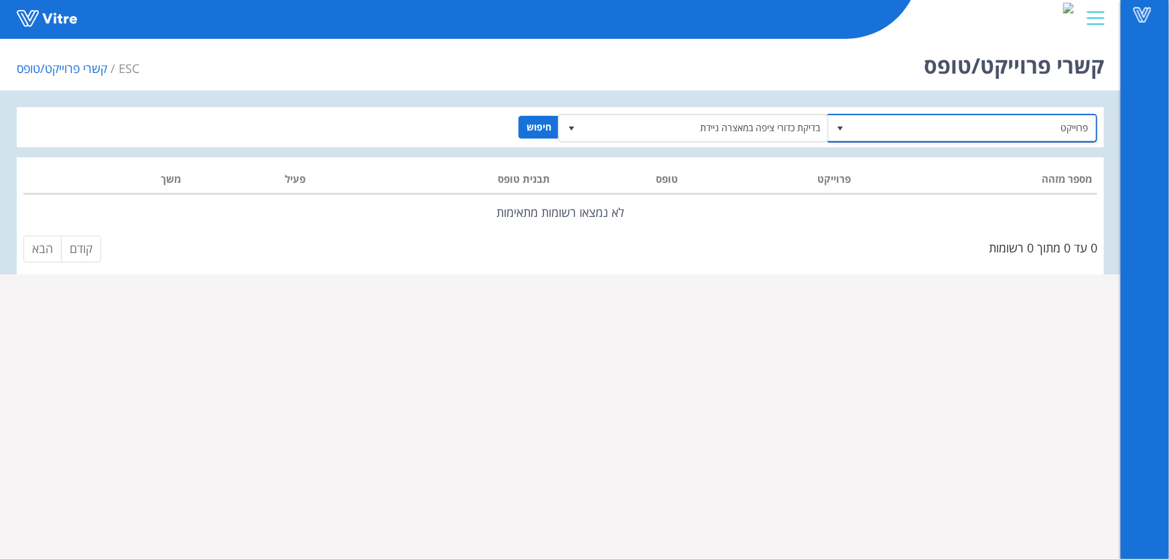
click at [888, 134] on span "פרוייקט" at bounding box center [973, 128] width 244 height 24
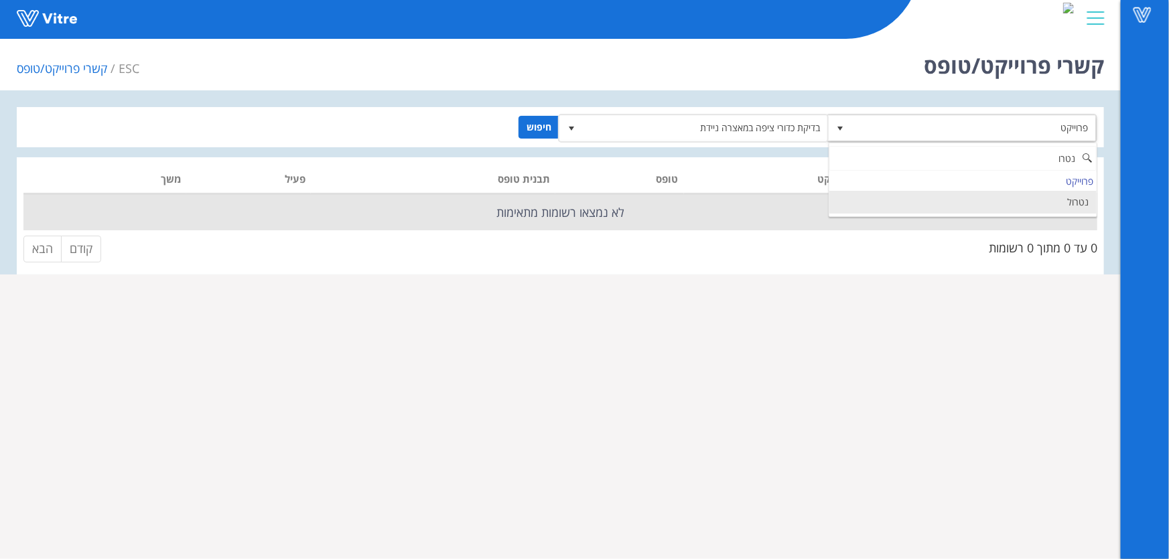
click at [1021, 200] on li "נטרול" at bounding box center [962, 202] width 267 height 23
type input "נטרו"
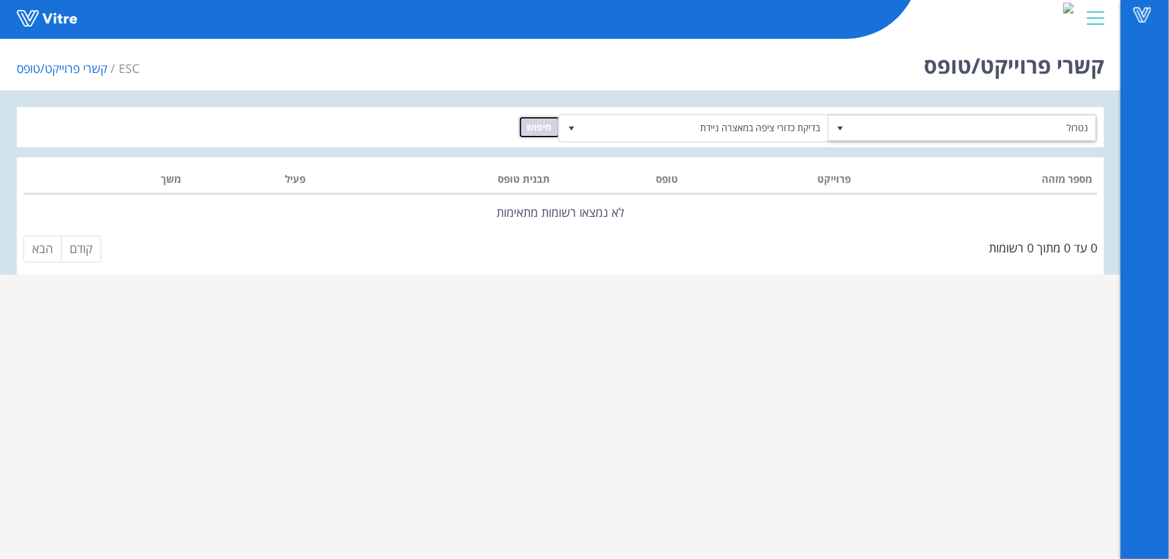
click at [542, 127] on input "חיפוש" at bounding box center [539, 127] width 42 height 23
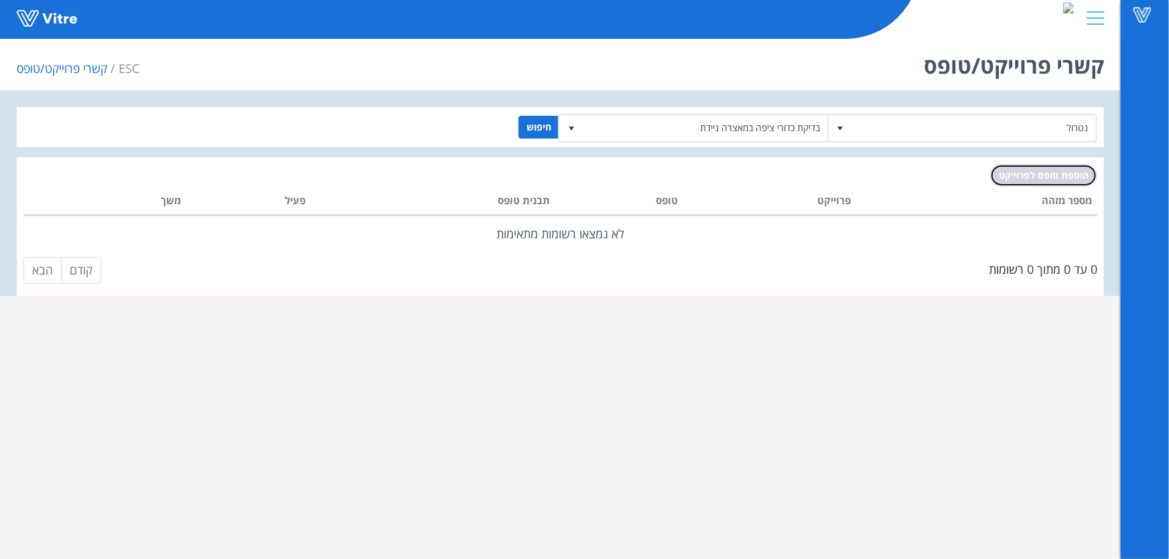
click at [1067, 179] on span "הוספת טופס לפרוייקט" at bounding box center [1044, 175] width 90 height 13
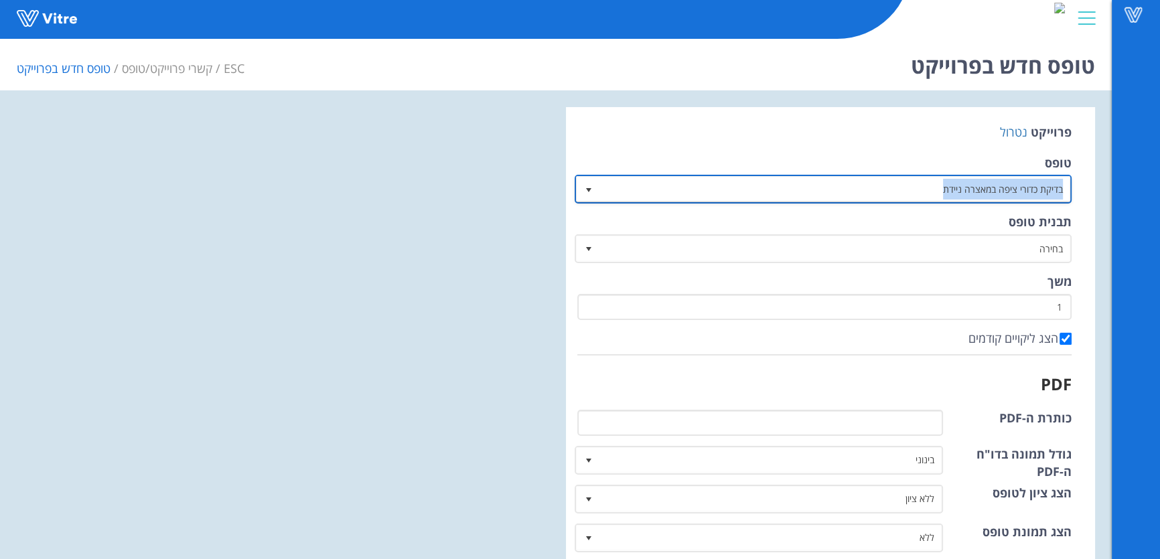
drag, startPoint x: 932, startPoint y: 188, endPoint x: 1110, endPoint y: 188, distance: 178.1
click at [1110, 188] on div "טופס חדש בפרוייקט ESC קשרי פרוייקט/טופס טופס חדש בפרוייקט פרוייקט נטרול טופס בד…" at bounding box center [556, 539] width 1112 height 1013
copy span "בדיקת כדורי ציפה במאצרה ניידת"
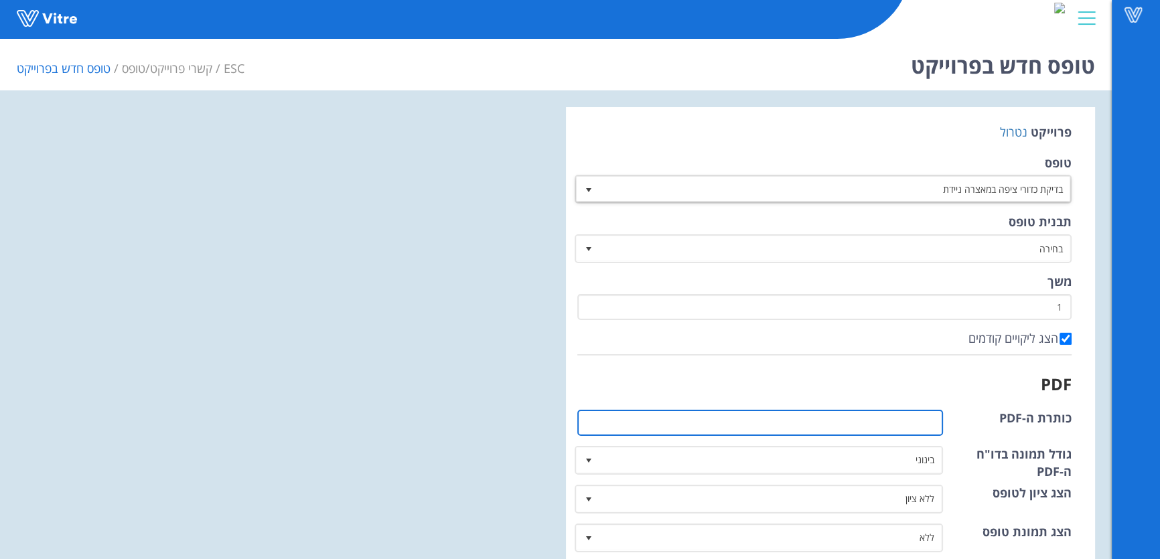
click at [863, 415] on input "כותרת ה-PDF" at bounding box center [760, 423] width 366 height 26
paste input "בדיקת כדורי ציפה במאצרה ניידת"
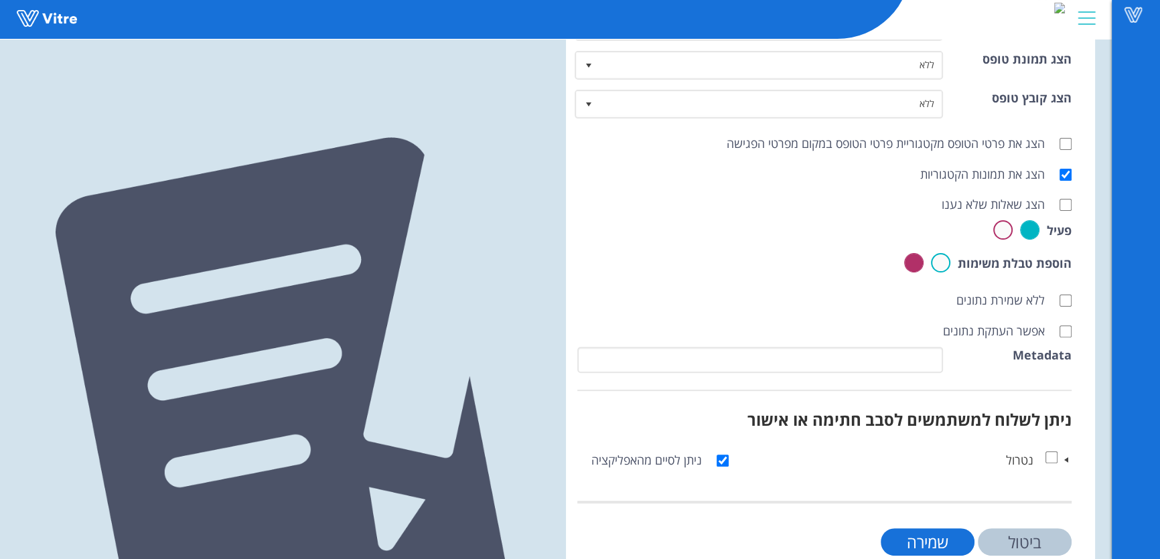
scroll to position [502, 0]
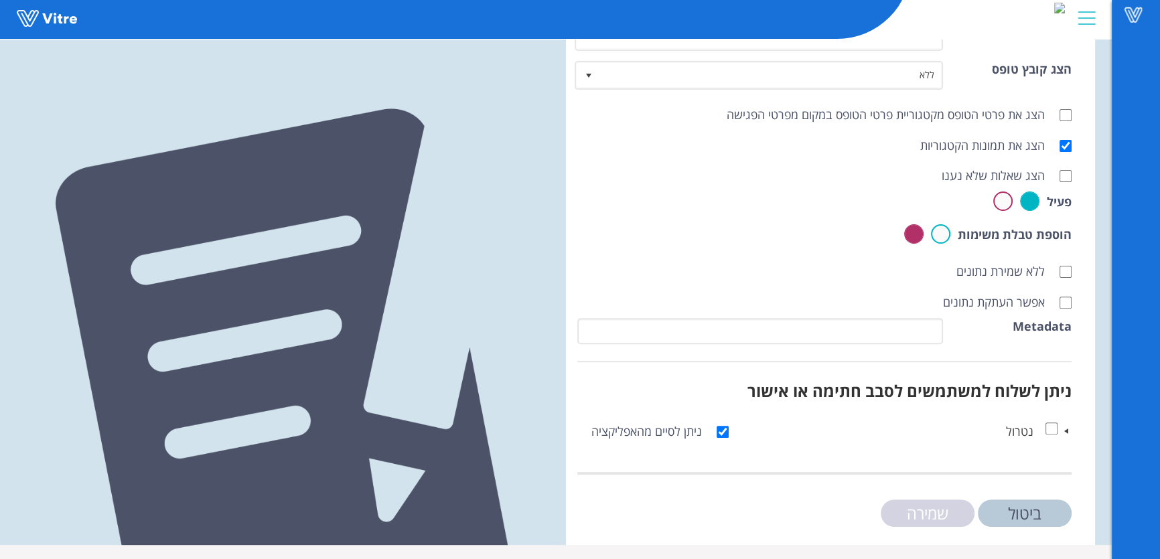
type input "בדיקת כדורי ציפה במאצרה ניידת"
click at [917, 509] on input "שמירה" at bounding box center [928, 513] width 94 height 27
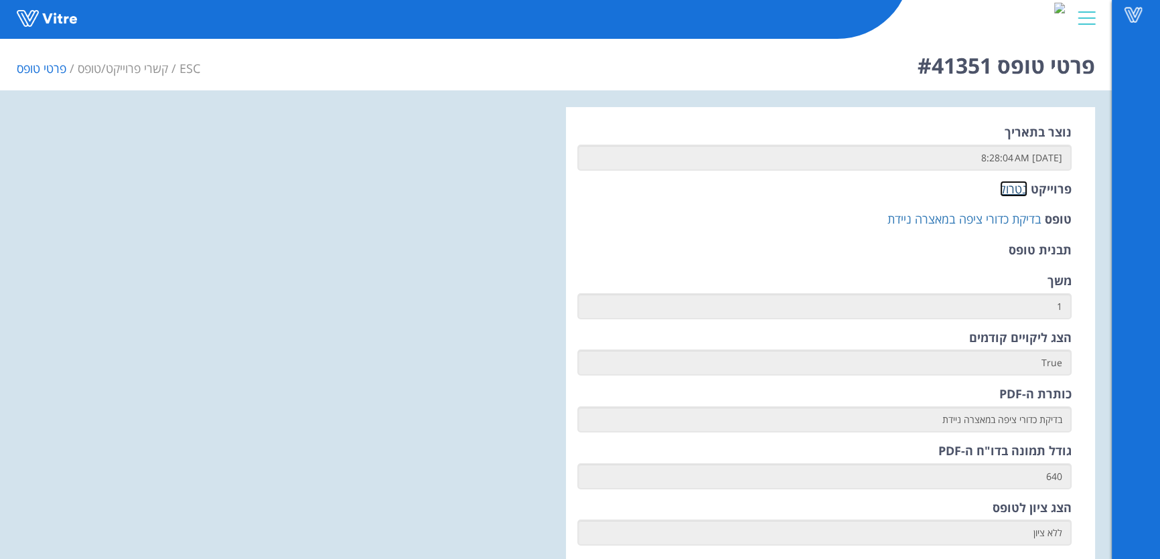
click at [1019, 188] on link "נטרול" at bounding box center [1013, 189] width 27 height 16
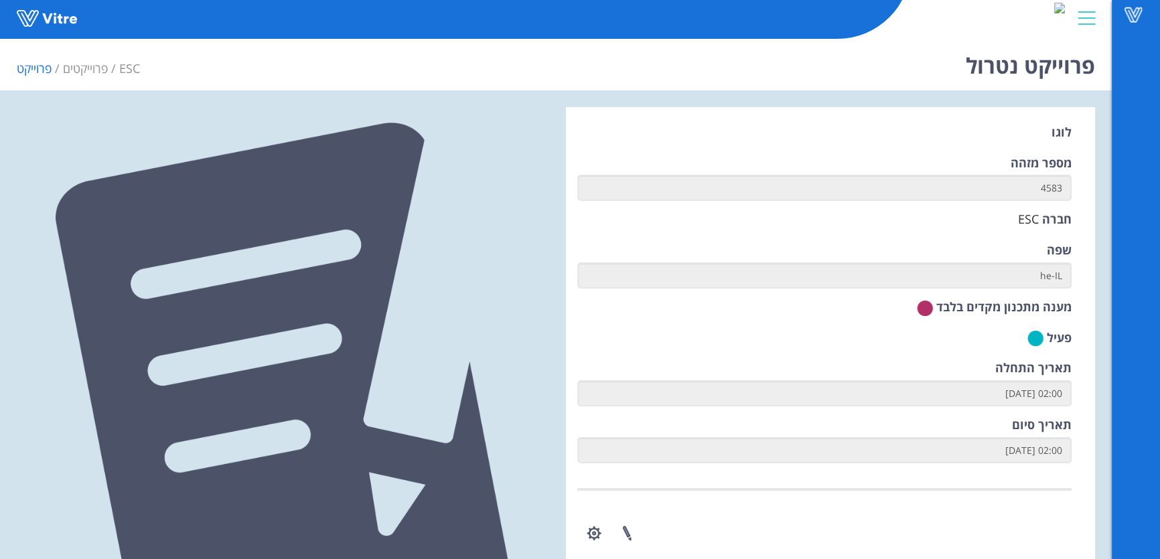
scroll to position [508, 0]
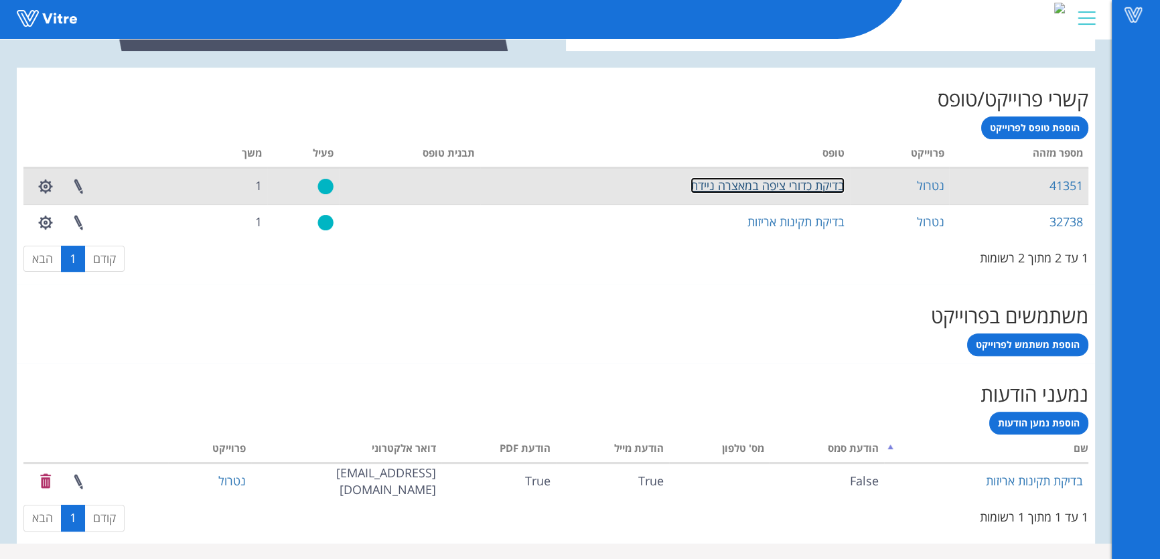
click at [799, 183] on link "בדיקת כדורי ציפה במאצרה ניידת" at bounding box center [767, 185] width 154 height 16
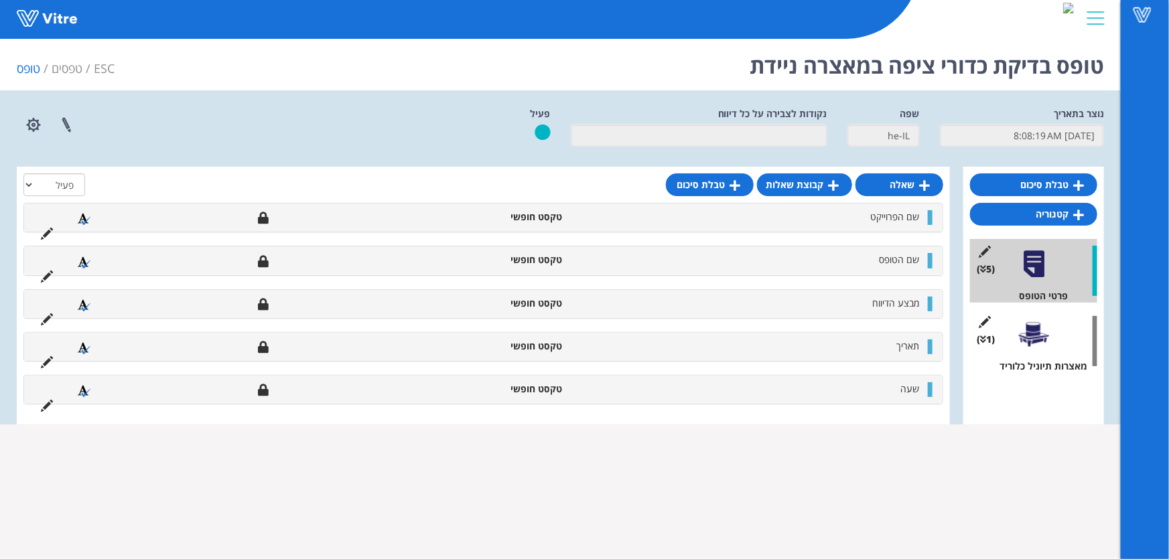
click at [1063, 334] on div "(1 ) מאצרות תיוניל כלוריד" at bounding box center [1033, 341] width 127 height 64
click at [1024, 332] on div at bounding box center [1034, 334] width 30 height 30
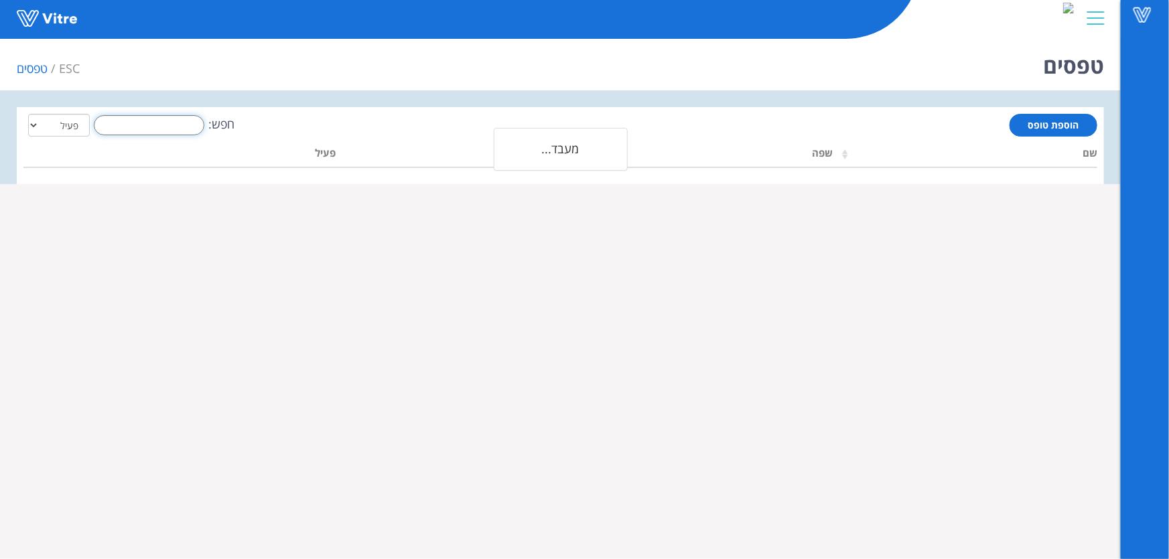
click at [172, 125] on input "חפש:" at bounding box center [149, 125] width 111 height 20
type input "צ"
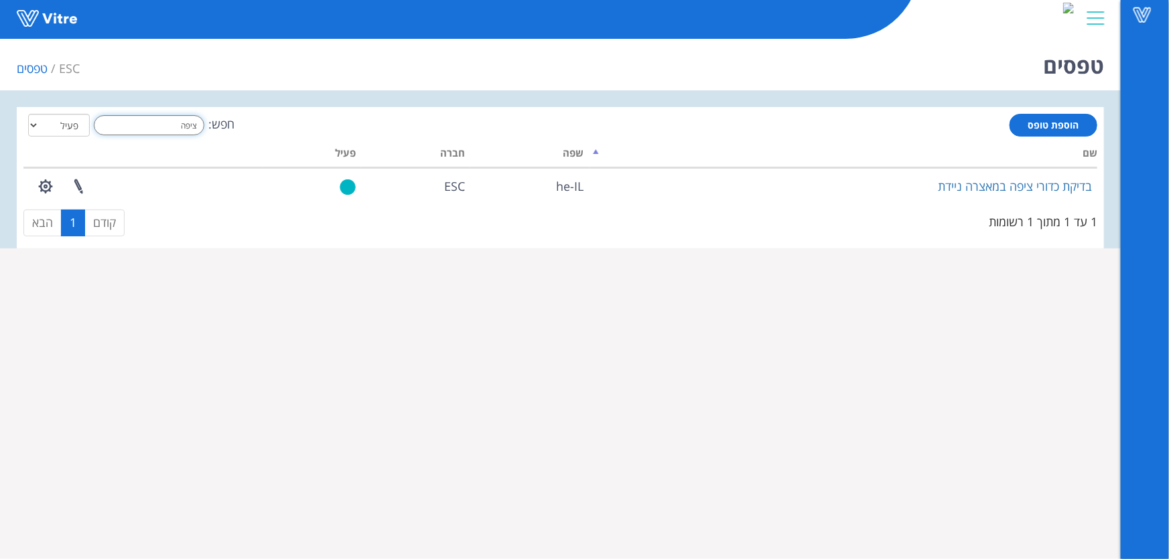
type input "ציפה"
click at [745, 75] on div "טפסים ESC טפסים" at bounding box center [560, 61] width 1120 height 57
